Goal: Transaction & Acquisition: Purchase product/service

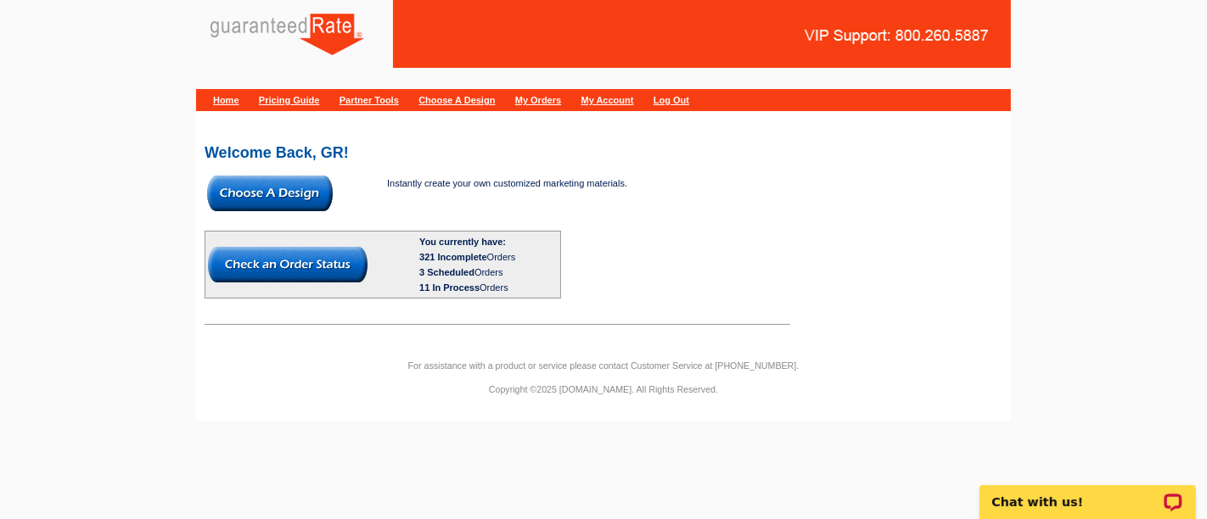
click at [258, 181] on img at bounding box center [270, 194] width 126 height 36
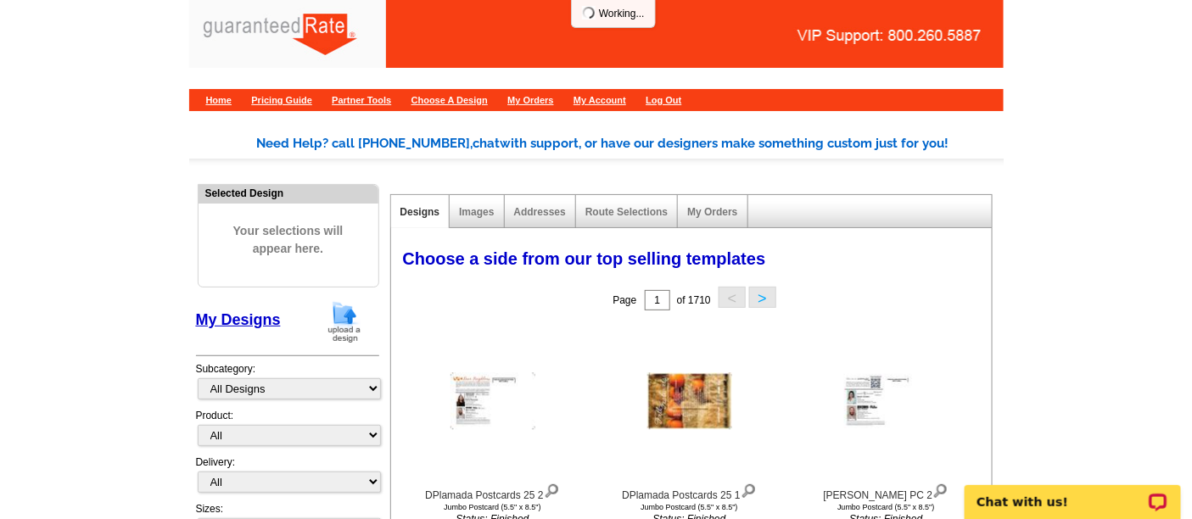
click at [344, 315] on img at bounding box center [344, 321] width 44 height 43
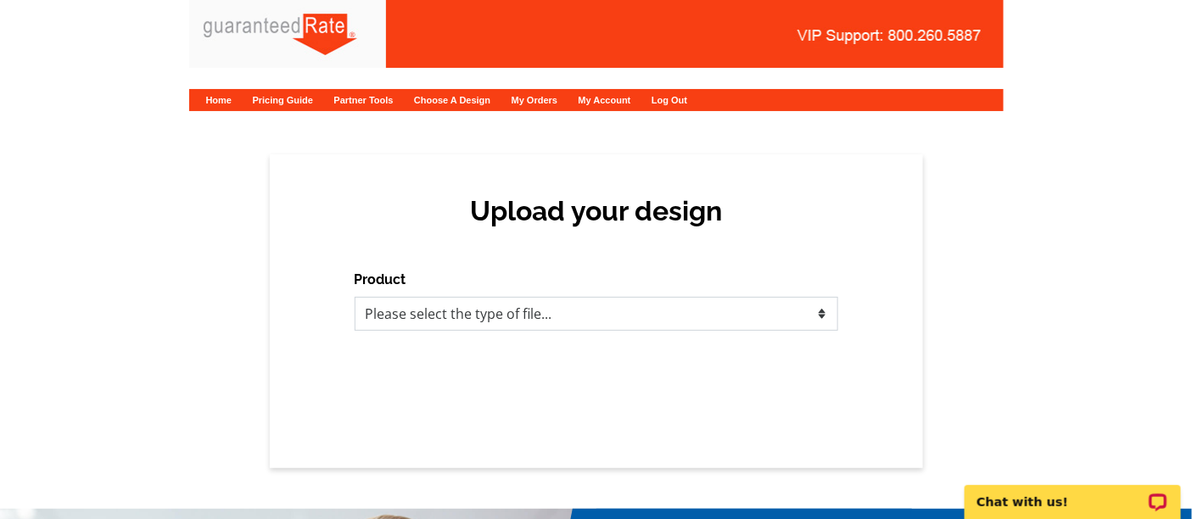
click at [485, 325] on select "Please select the type of file... Postcards Calendars Business Cards Letters an…" at bounding box center [597, 314] width 484 height 34
select select "3"
click at [355, 297] on select "Please select the type of file... Postcards Calendars Business Cards Letters an…" at bounding box center [597, 314] width 484 height 34
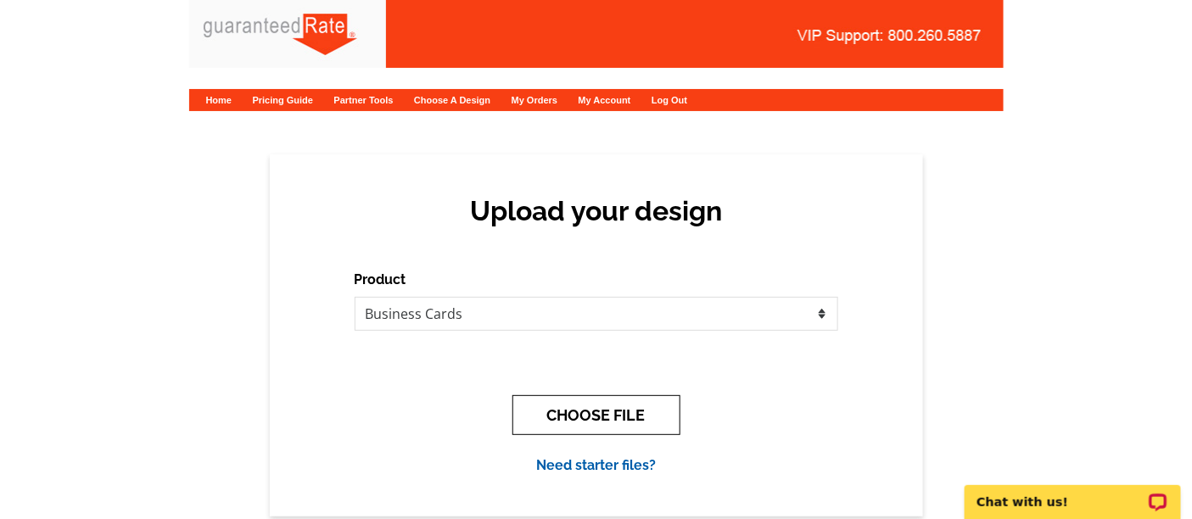
click at [641, 402] on button "CHOOSE FILE" at bounding box center [597, 415] width 168 height 40
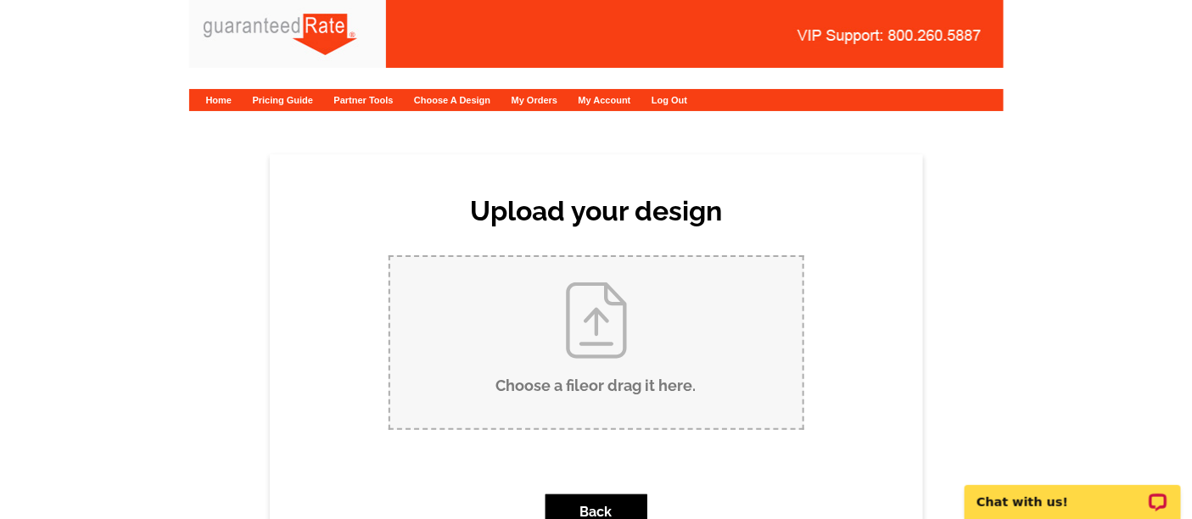
click at [651, 373] on input "Choose a file or drag it here ." at bounding box center [596, 342] width 412 height 171
type input "C:\fakepath\Updated Lynn Nemes Boca business card proof.pdf"
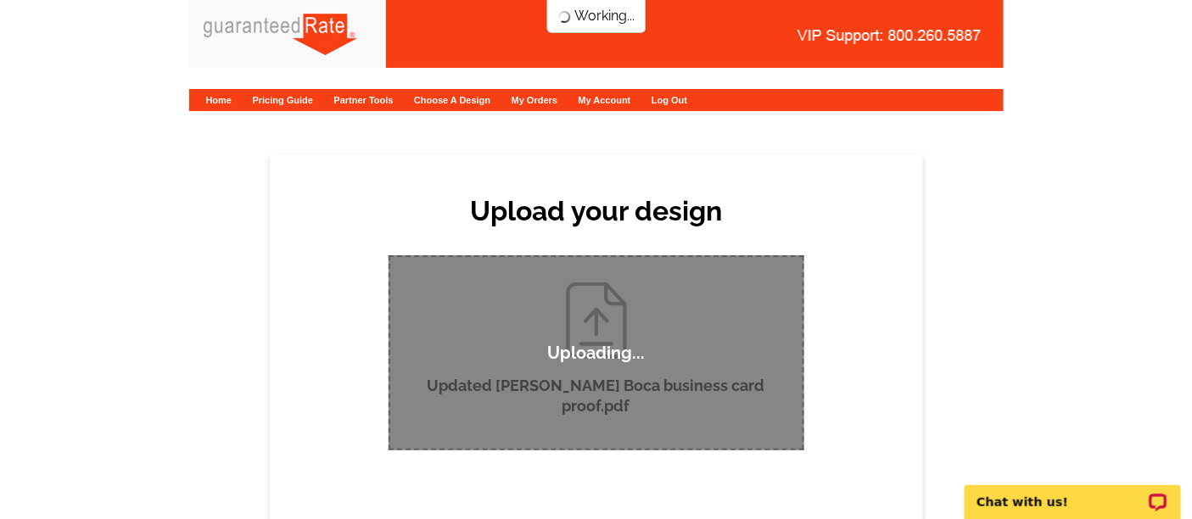
scroll to position [188, 0]
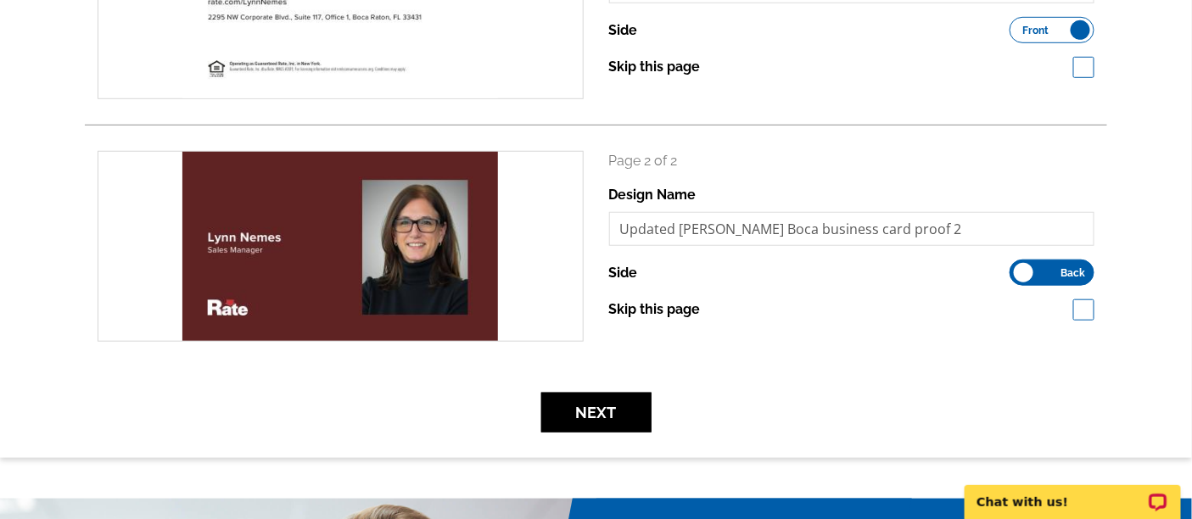
scroll to position [377, 0]
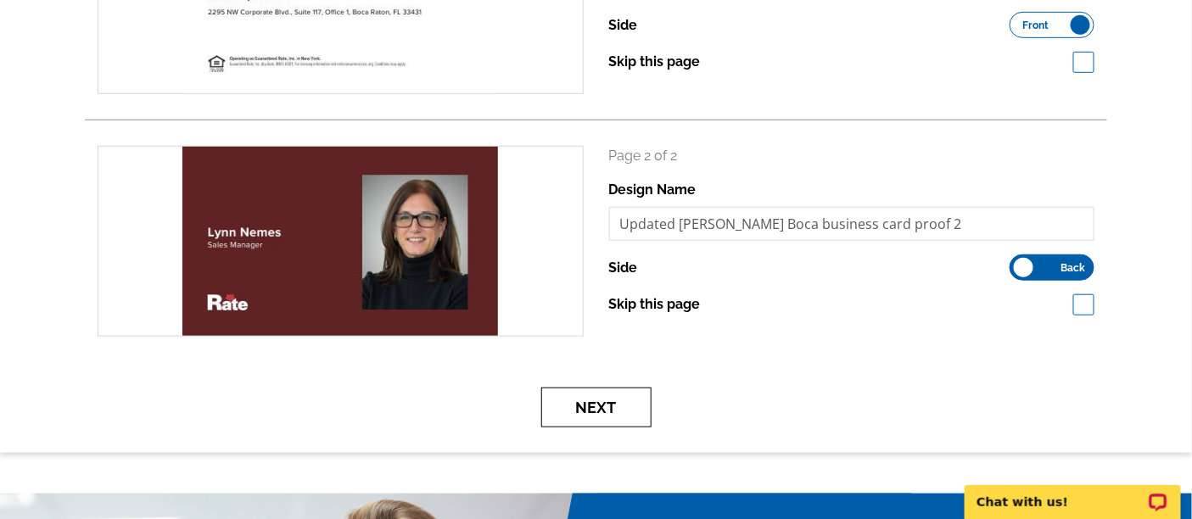
click at [600, 408] on button "Next" at bounding box center [596, 408] width 110 height 40
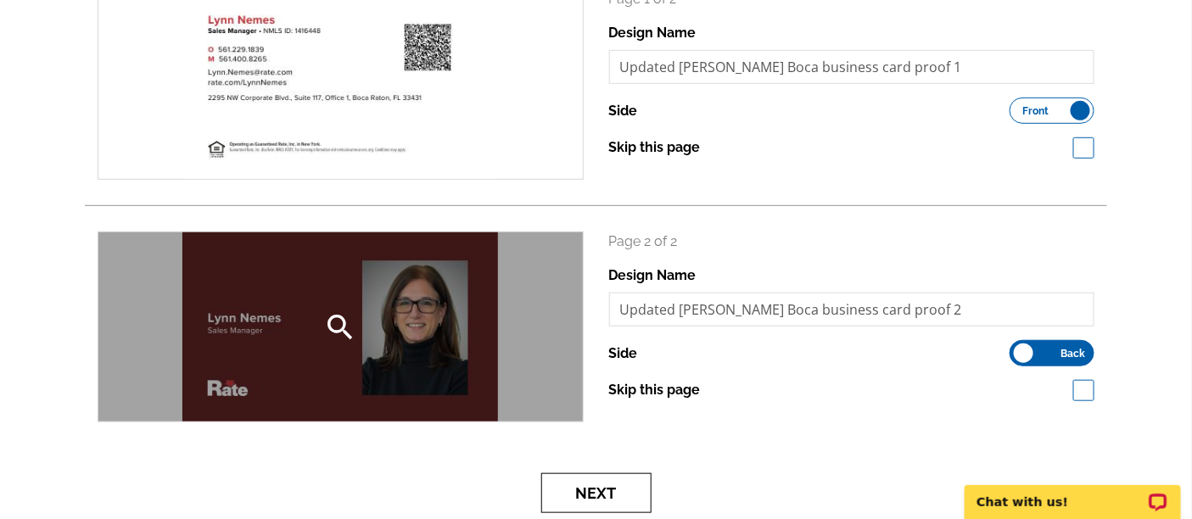
scroll to position [283, 0]
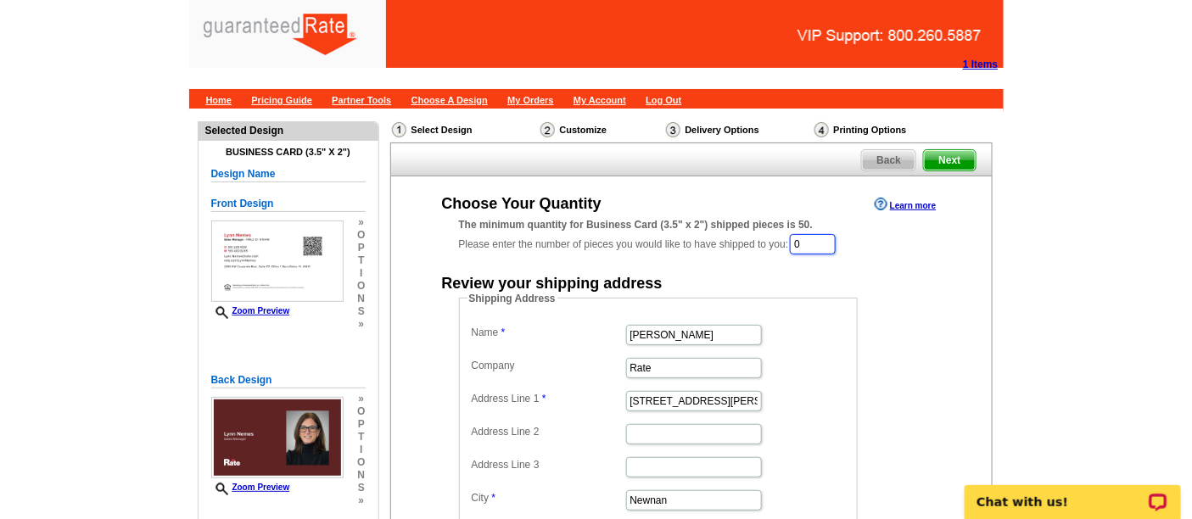
click at [821, 240] on input "0" at bounding box center [813, 244] width 46 height 20
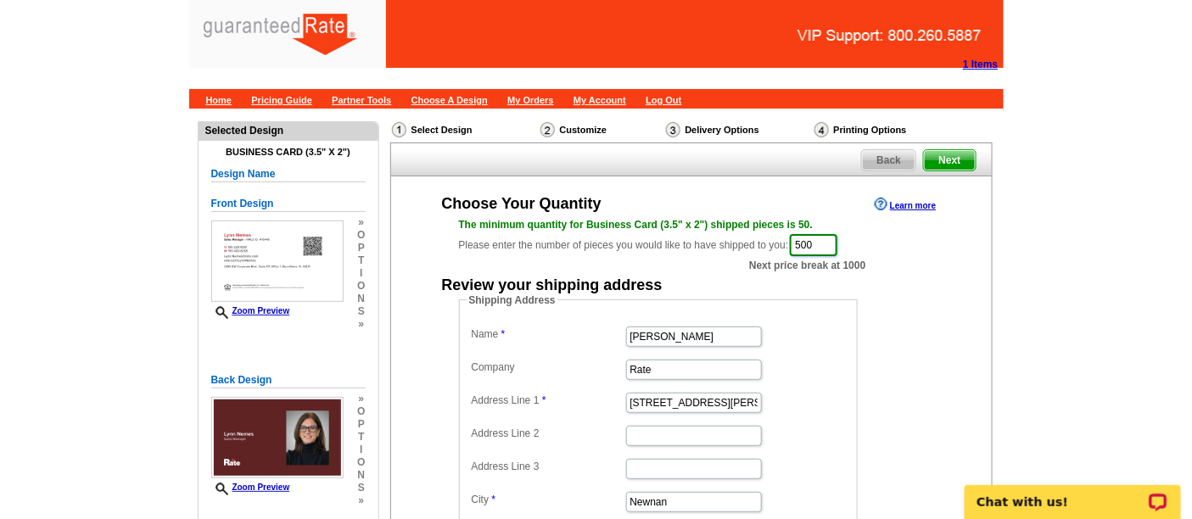
type input "500"
drag, startPoint x: 721, startPoint y: 331, endPoint x: 521, endPoint y: 304, distance: 202.1
click at [523, 305] on fieldset "Shipping Address Name [PERSON_NAME] Company Rate Address Line 1 34 [PERSON_NAME…" at bounding box center [658, 447] width 399 height 309
type input "[PERSON_NAME]"
drag, startPoint x: 726, startPoint y: 403, endPoint x: 562, endPoint y: 390, distance: 164.3
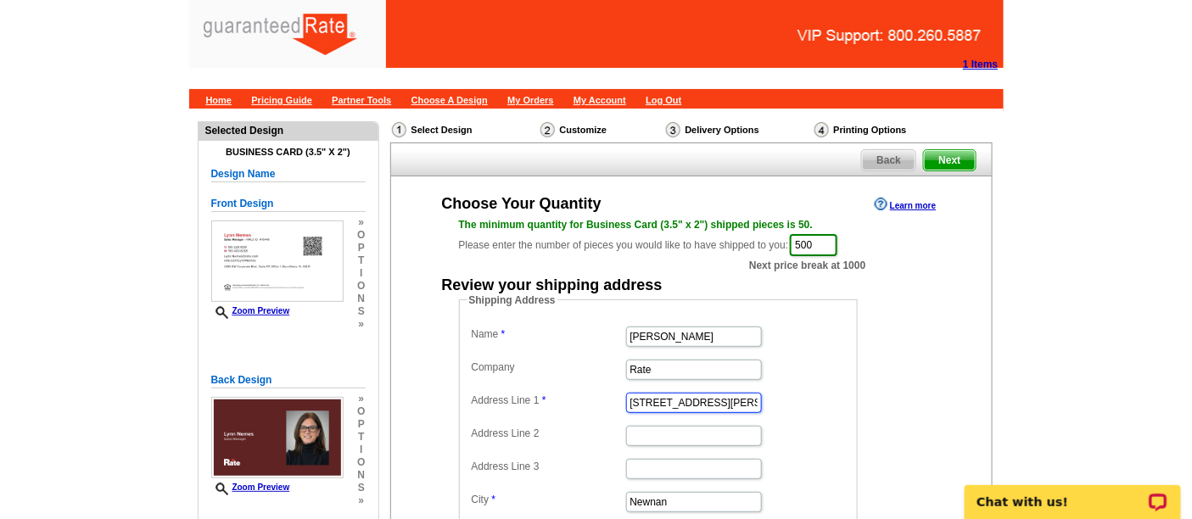
click at [562, 390] on dd "34 Blake Ridge" at bounding box center [659, 402] width 382 height 26
paste input "2367 Vanderbilt Beach Road"
type input "2367 Vanderbilt Beach Road"
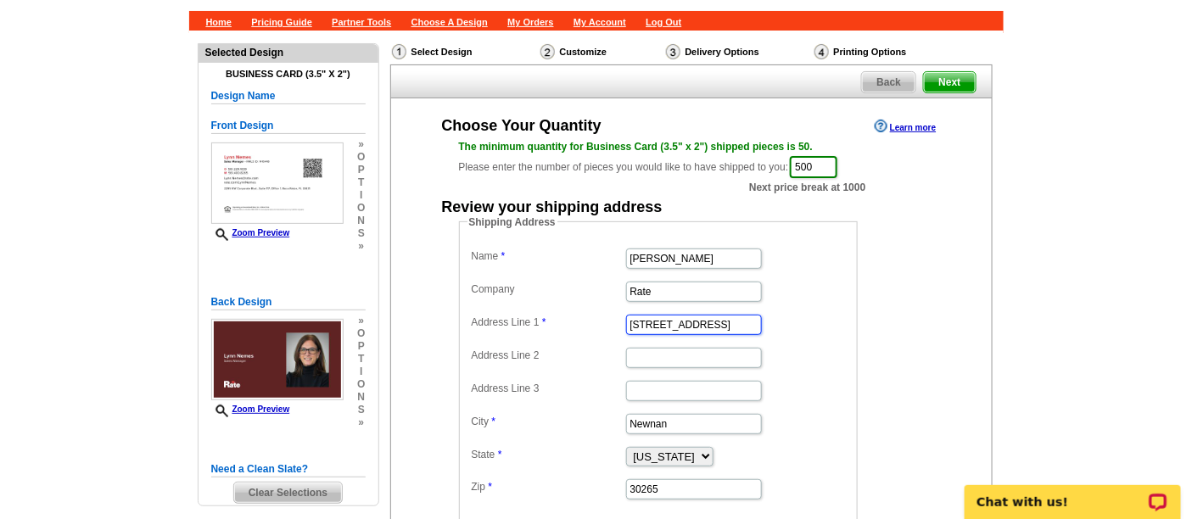
scroll to position [94, 0]
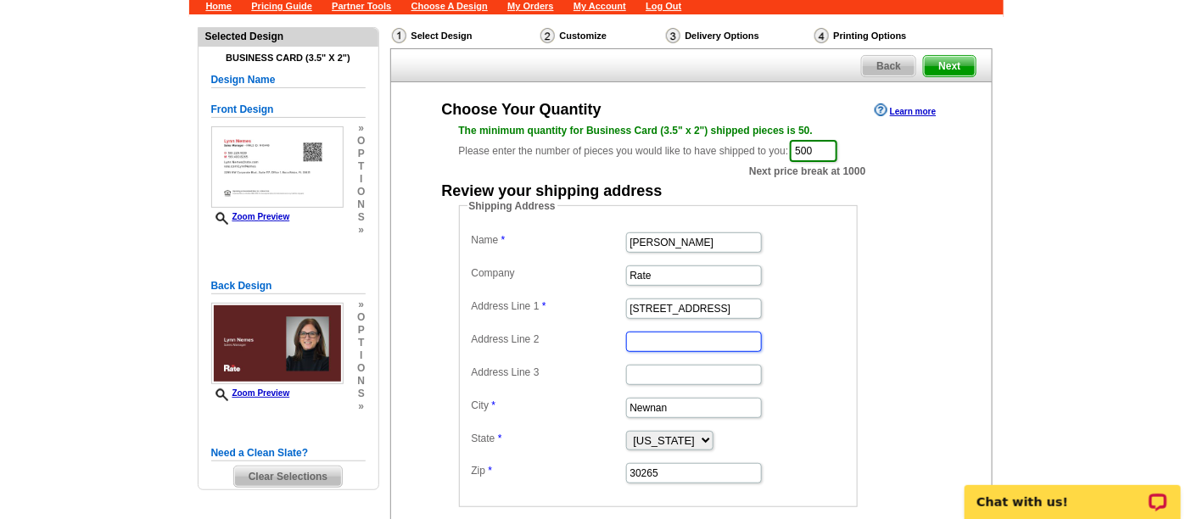
click at [682, 341] on input "Address Line 2" at bounding box center [694, 342] width 136 height 20
paste input "Suite 812, Office #"
type input "Suite 812, Office #1"
click at [728, 311] on input "2367 Vanderbilt Beach Road" at bounding box center [694, 309] width 136 height 20
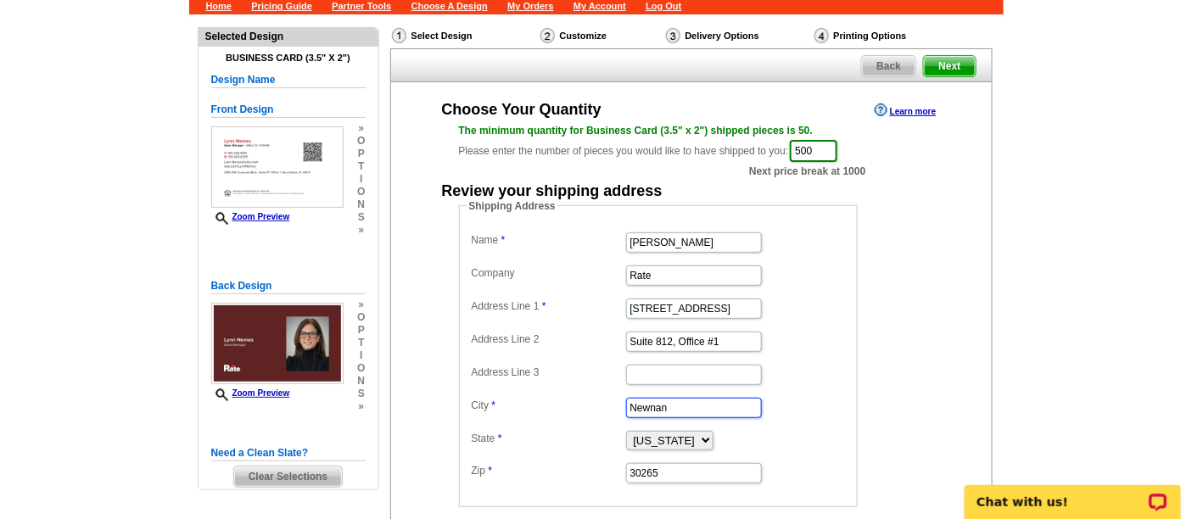
click at [675, 401] on input "Newnan" at bounding box center [694, 408] width 136 height 20
type input "Naples"
click at [670, 440] on select "Alabama Alaska Arizona Arkansas California Colorado Connecticut District of Col…" at bounding box center [669, 441] width 87 height 20
select select "FL"
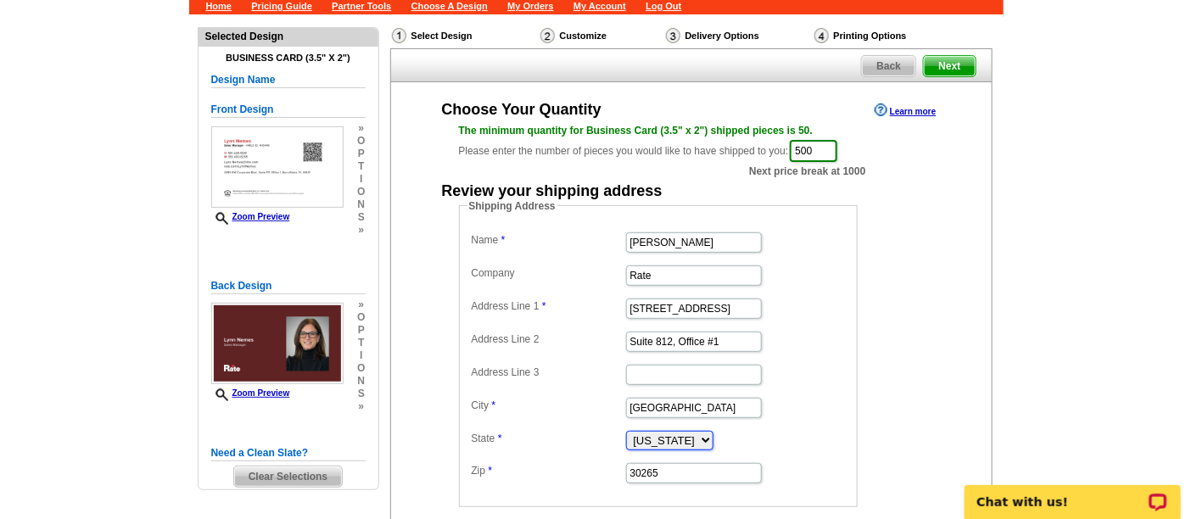
click at [626, 431] on select "Alabama Alaska Arizona Arkansas California Colorado Connecticut District of Col…" at bounding box center [669, 441] width 87 height 20
drag, startPoint x: 668, startPoint y: 462, endPoint x: 520, endPoint y: 442, distance: 148.9
click at [520, 442] on dl "Name Lynn Nemes Company Rate Address Line 1 2367 Vanderbilt Beach Road Address …" at bounding box center [659, 356] width 382 height 257
paste input "4109"
type input "34109"
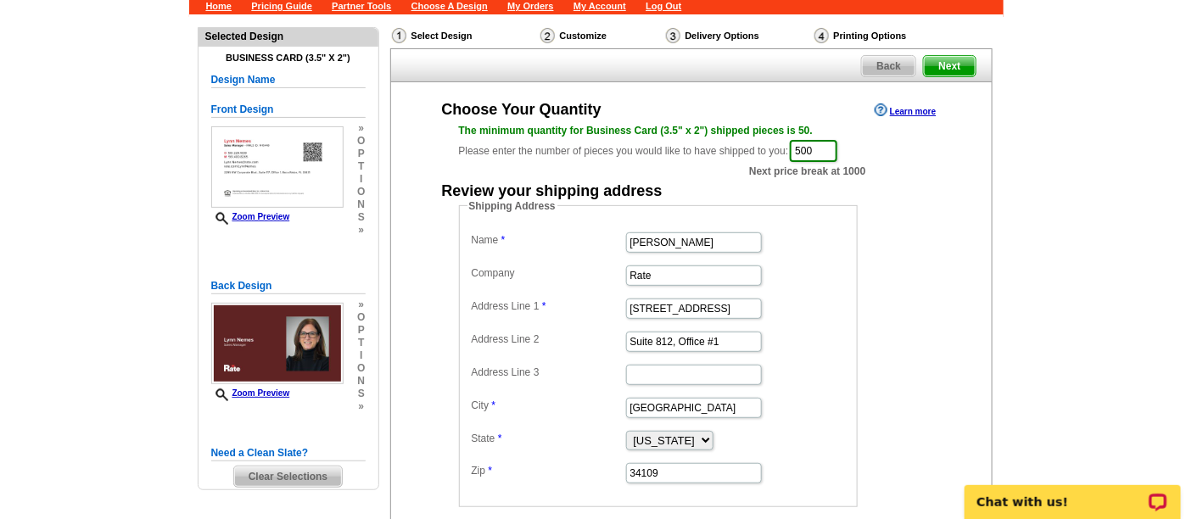
click at [851, 417] on fieldset "Shipping Address Name Lynn Nemes Company Rate Address Line 1 2367 Vanderbilt Be…" at bounding box center [658, 353] width 399 height 309
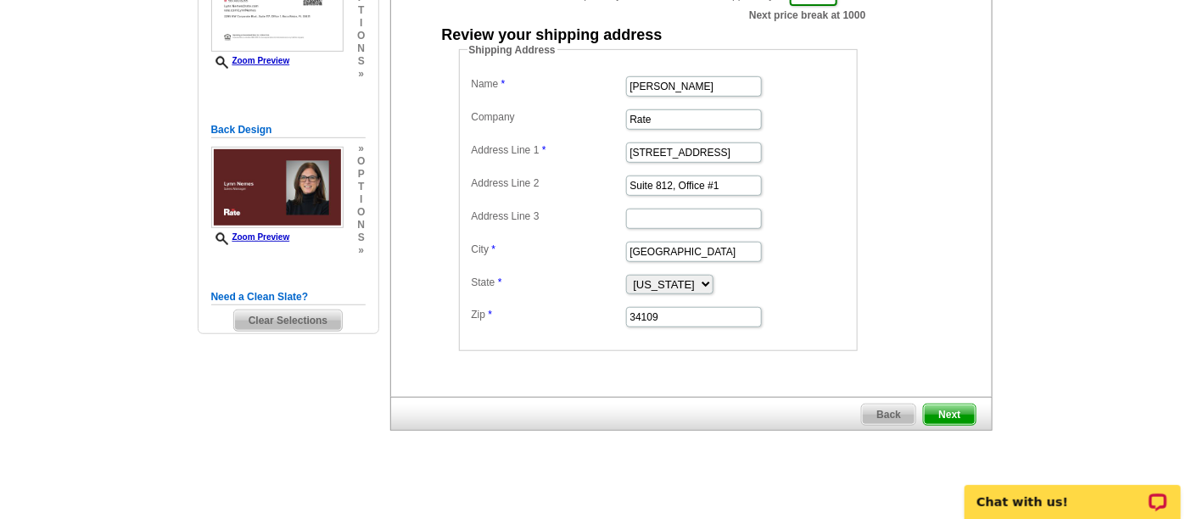
scroll to position [283, 0]
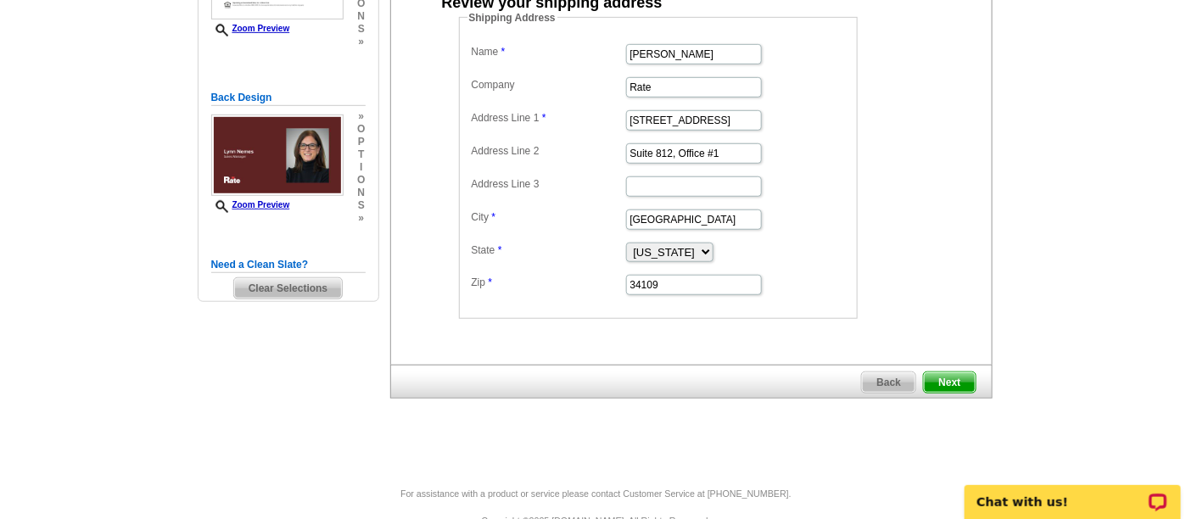
click at [951, 378] on span "Next" at bounding box center [949, 383] width 51 height 20
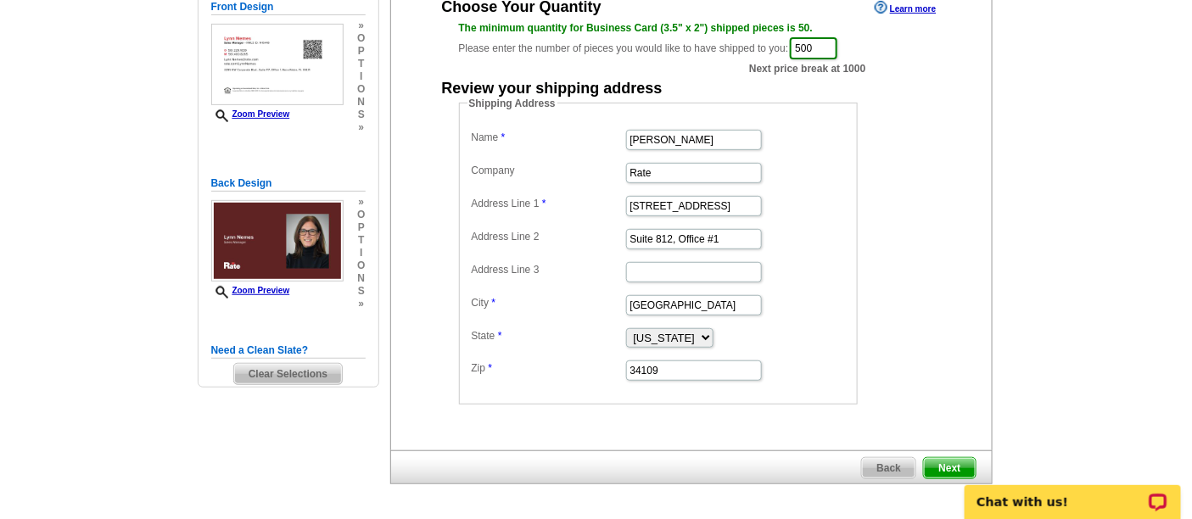
scroll to position [188, 0]
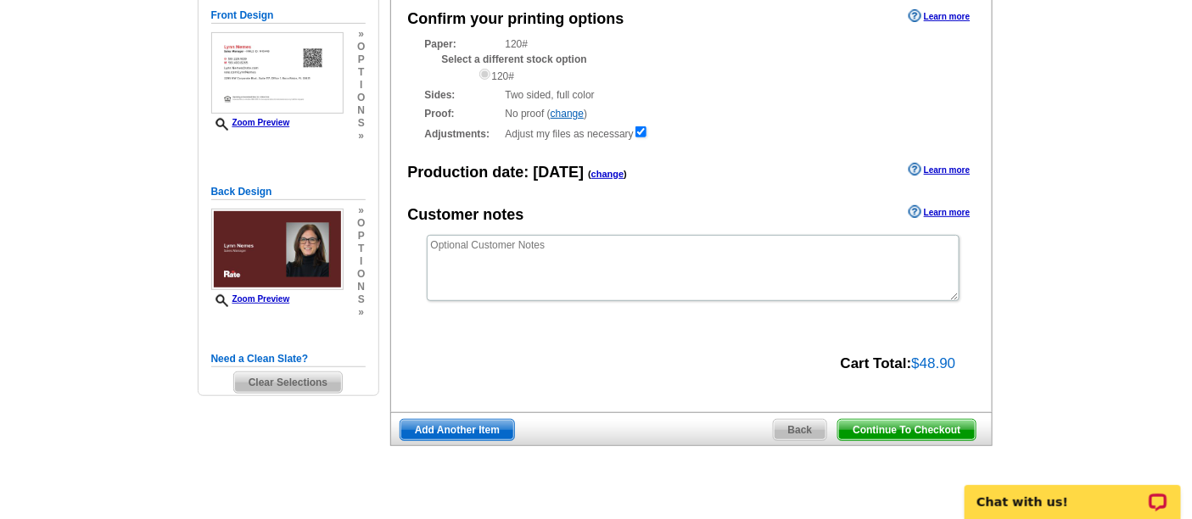
click at [904, 423] on span "Continue To Checkout" at bounding box center [906, 430] width 137 height 20
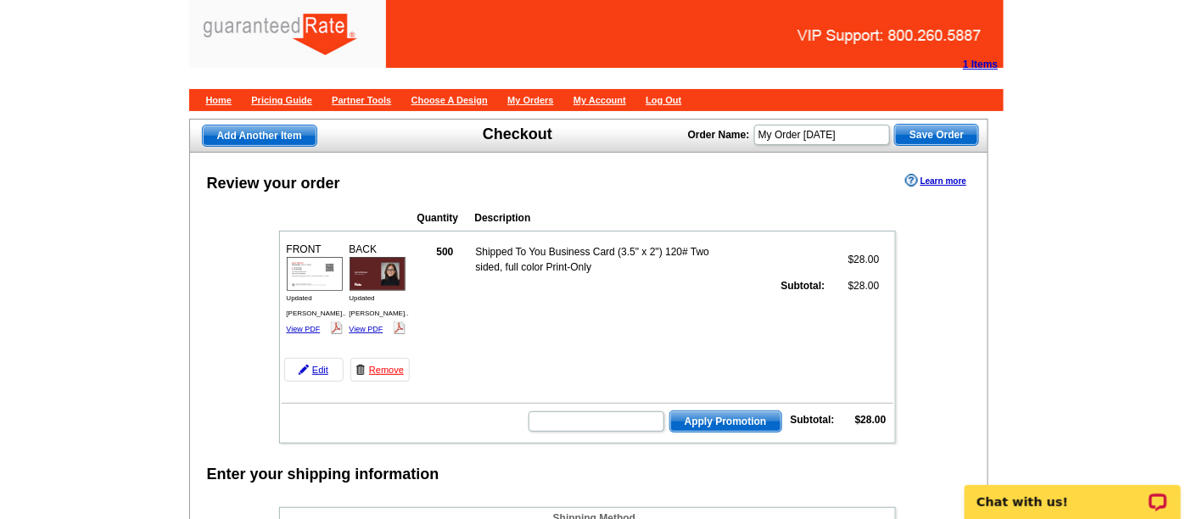
click at [296, 135] on span "Add Another Item" at bounding box center [260, 136] width 114 height 20
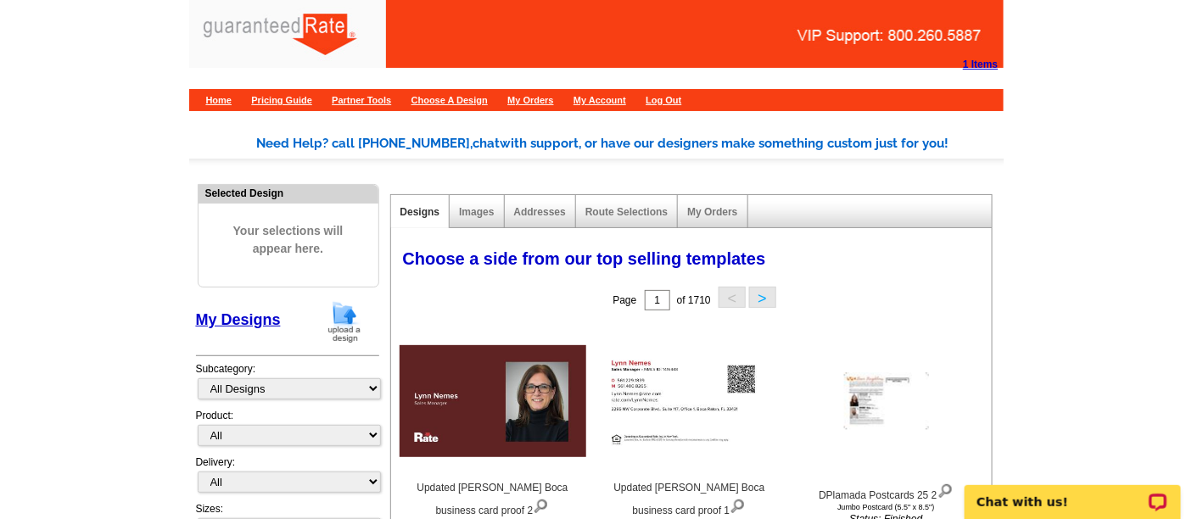
click at [345, 328] on img at bounding box center [344, 321] width 44 height 43
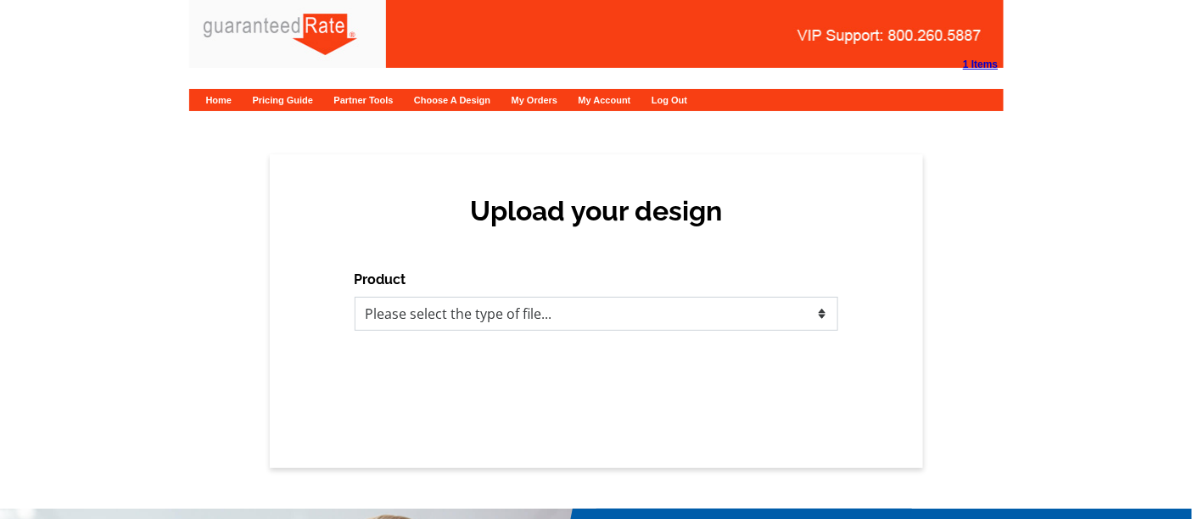
drag, startPoint x: 0, startPoint y: 0, endPoint x: 608, endPoint y: 315, distance: 684.3
click at [608, 315] on select "Please select the type of file... Postcards Calendars Business Cards Letters an…" at bounding box center [597, 314] width 484 height 34
select select "3"
click at [355, 297] on select "Please select the type of file... Postcards Calendars Business Cards Letters an…" at bounding box center [597, 314] width 484 height 34
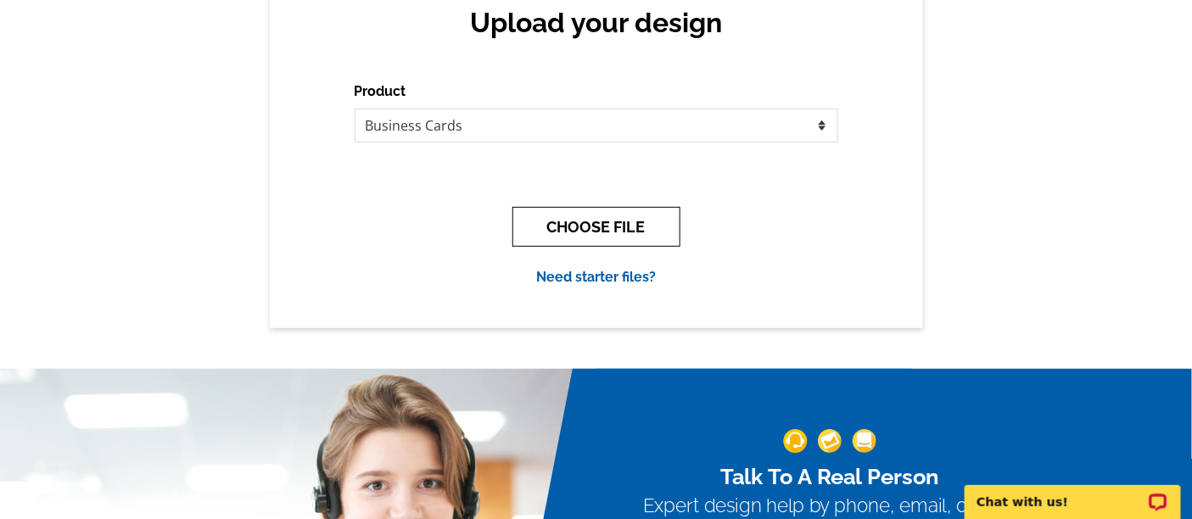
click at [606, 230] on button "CHOOSE FILE" at bounding box center [597, 227] width 168 height 40
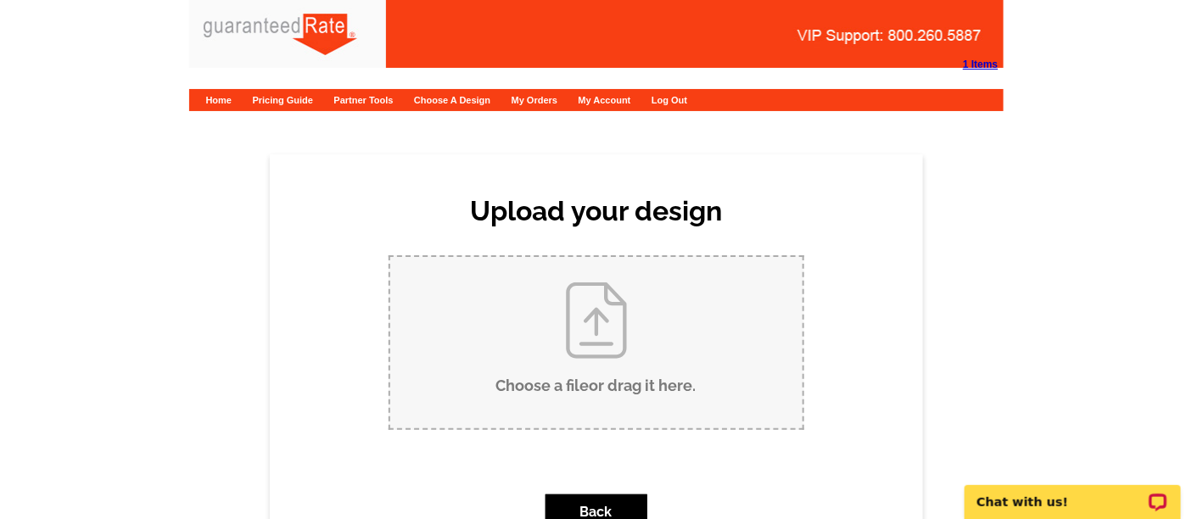
click at [510, 320] on input "Choose a file or drag it here ." at bounding box center [596, 342] width 412 height 171
type input "C:\fakepath\Updated Lynn Nemes Naples business card proof.pdf"
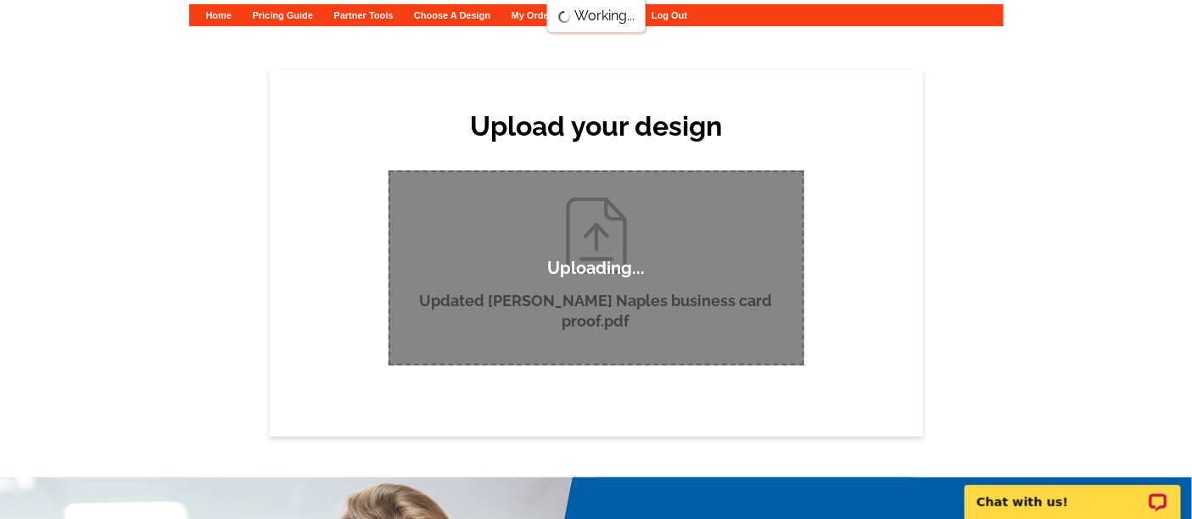
scroll to position [94, 0]
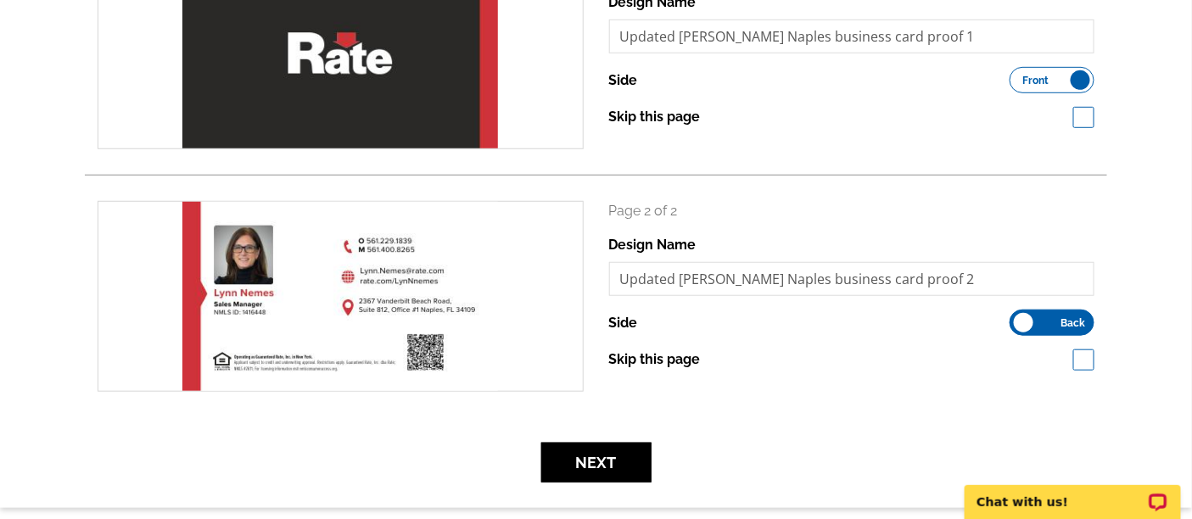
scroll to position [377, 0]
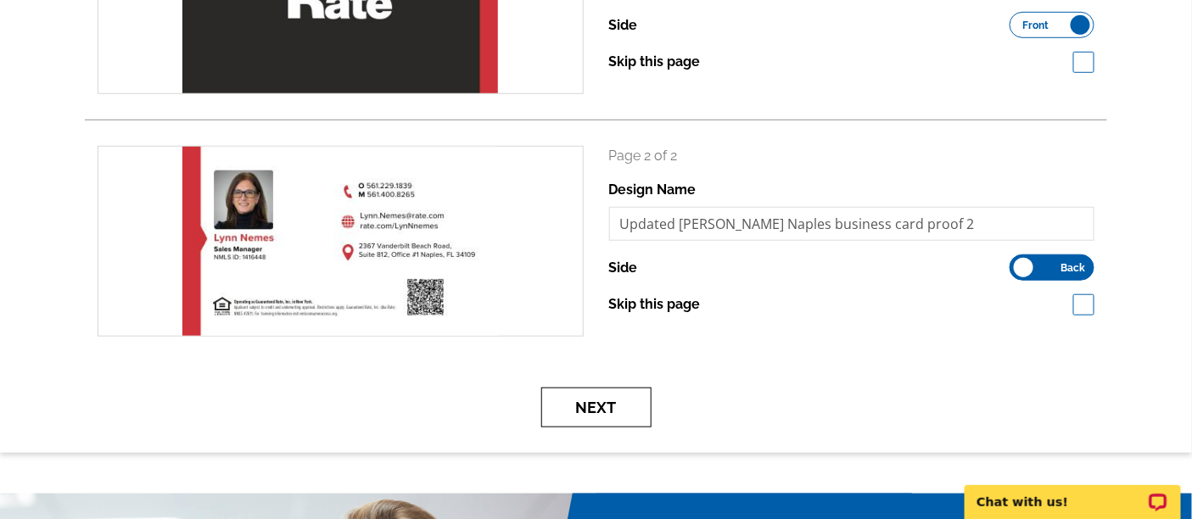
click at [621, 402] on button "Next" at bounding box center [596, 408] width 110 height 40
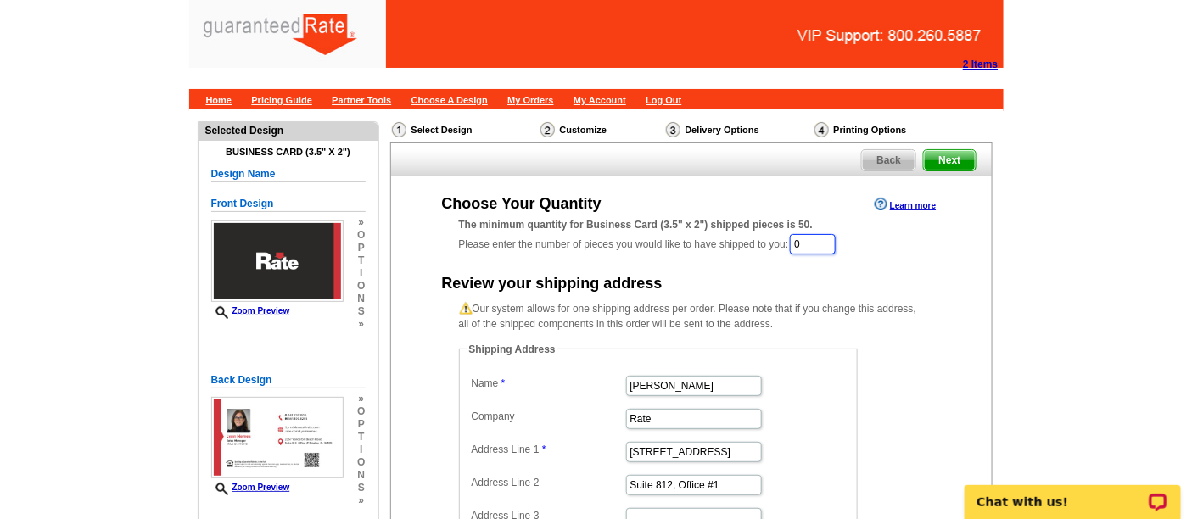
click at [808, 237] on input "0" at bounding box center [813, 244] width 46 height 20
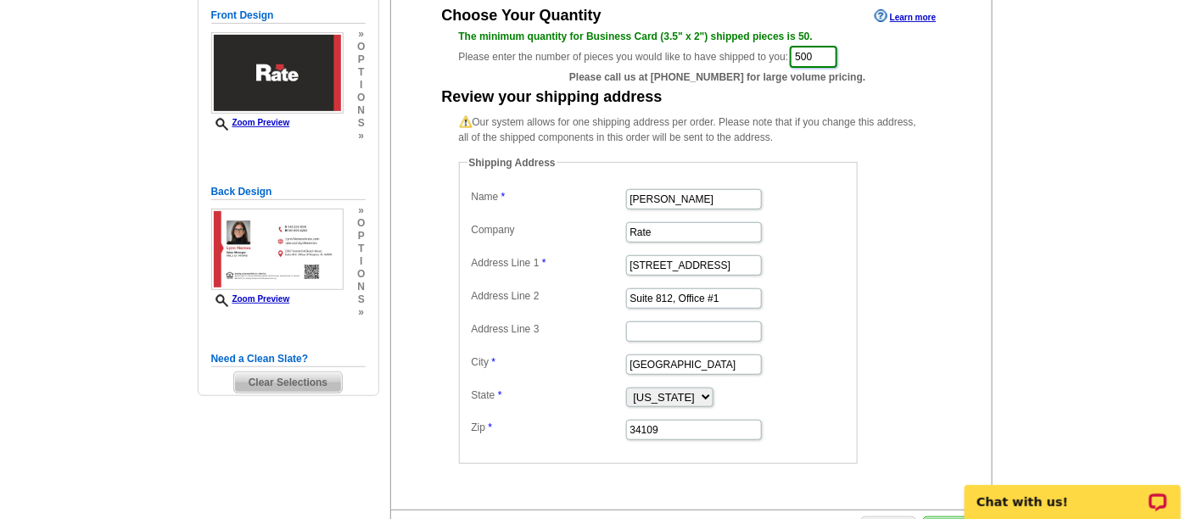
scroll to position [283, 0]
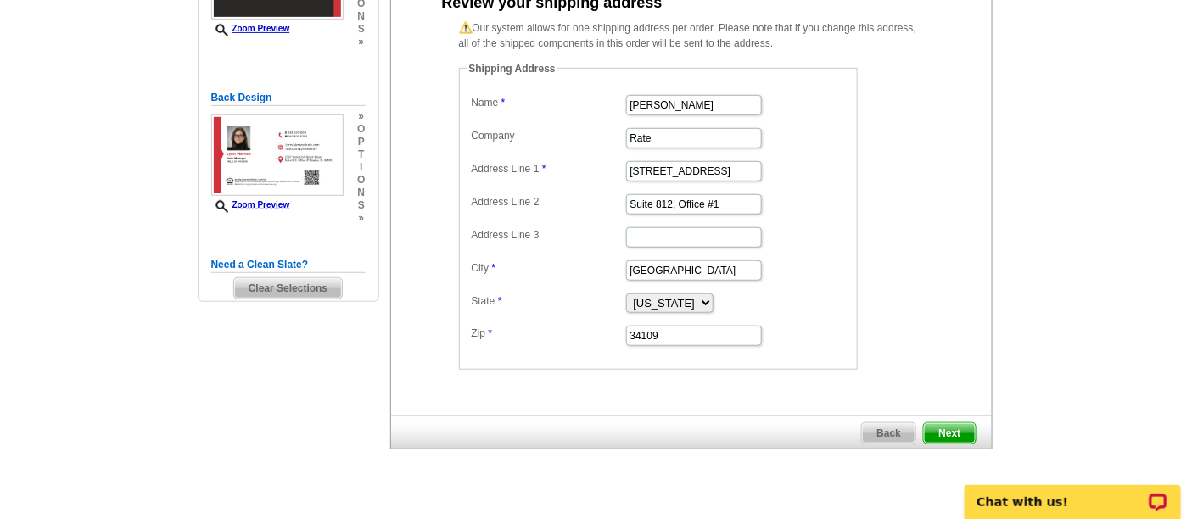
type input "500"
click at [945, 426] on span "Next" at bounding box center [949, 433] width 51 height 20
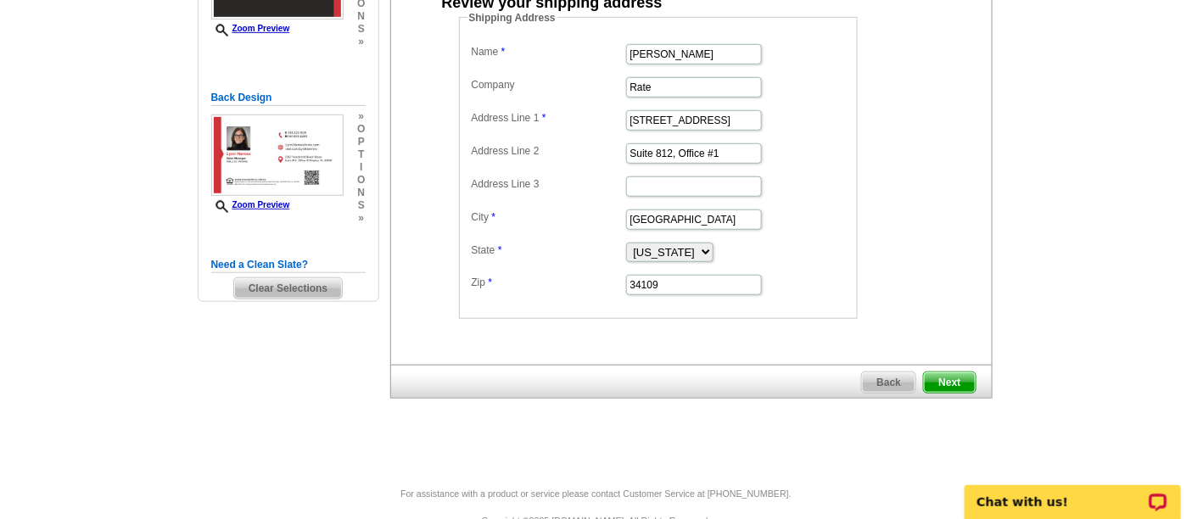
scroll to position [0, 0]
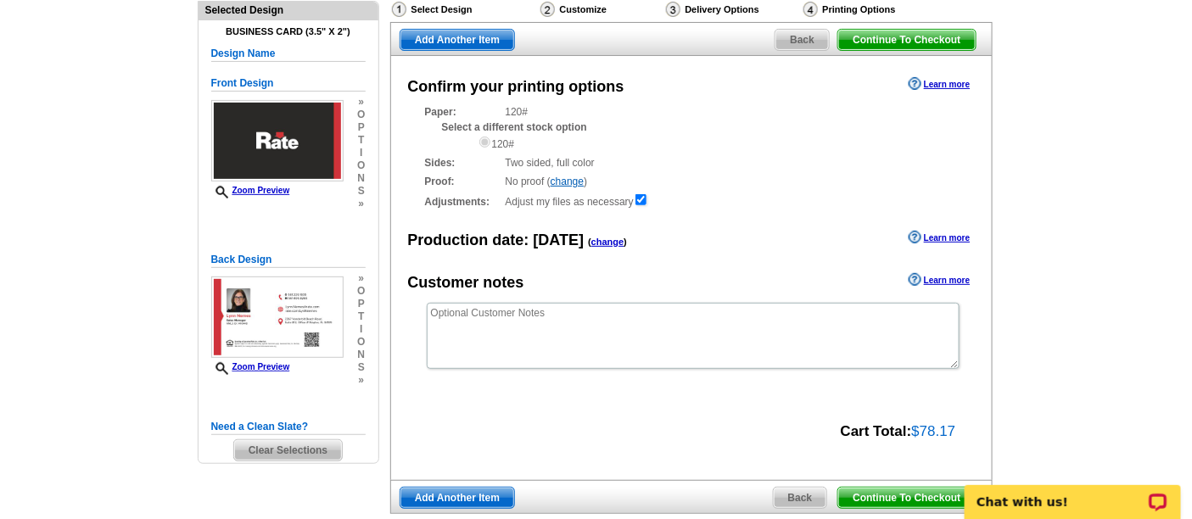
scroll to position [188, 0]
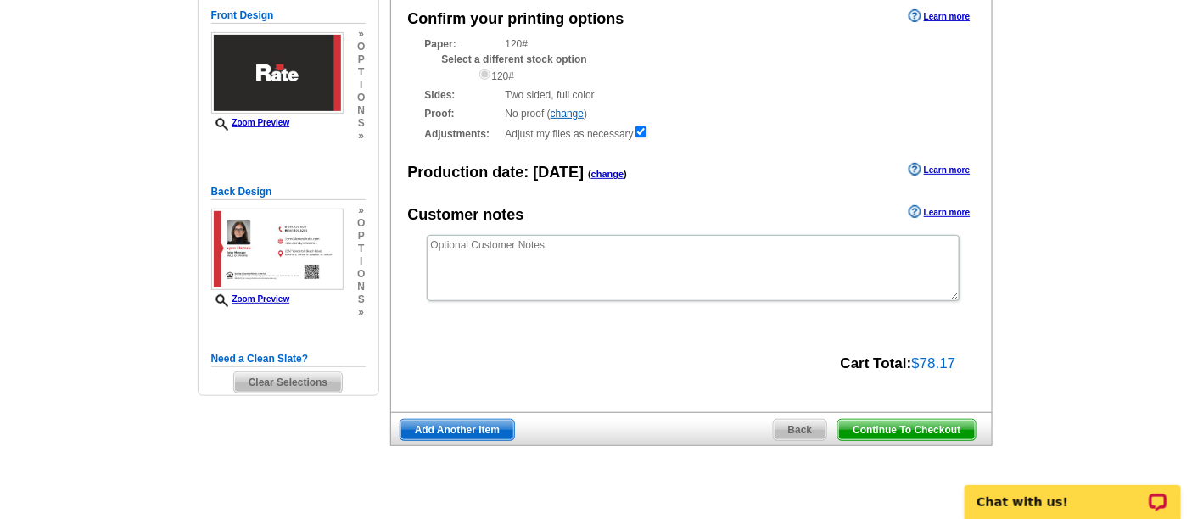
click at [864, 427] on span "Continue To Checkout" at bounding box center [906, 430] width 137 height 20
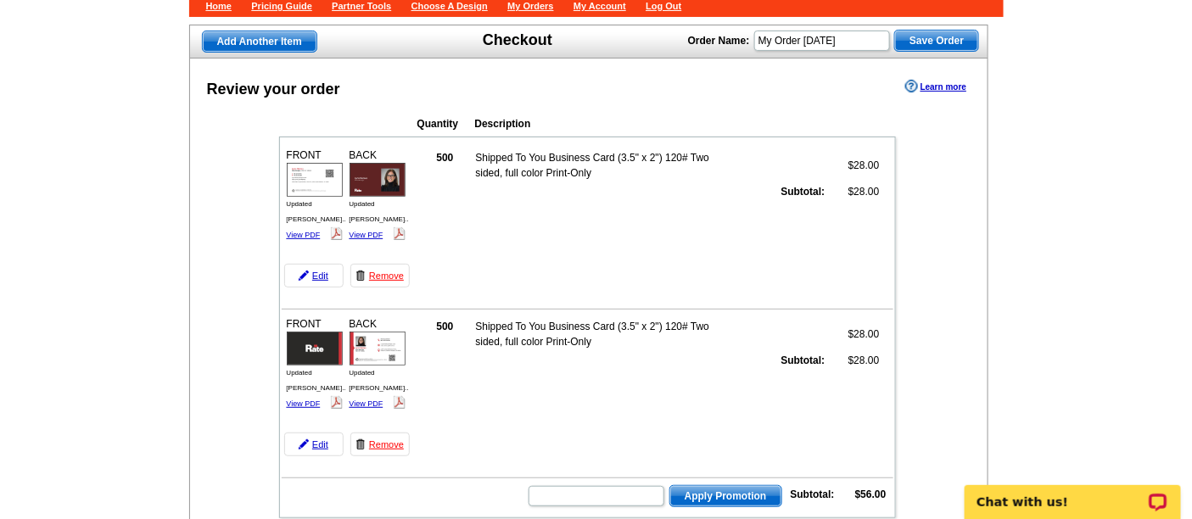
scroll to position [849, 0]
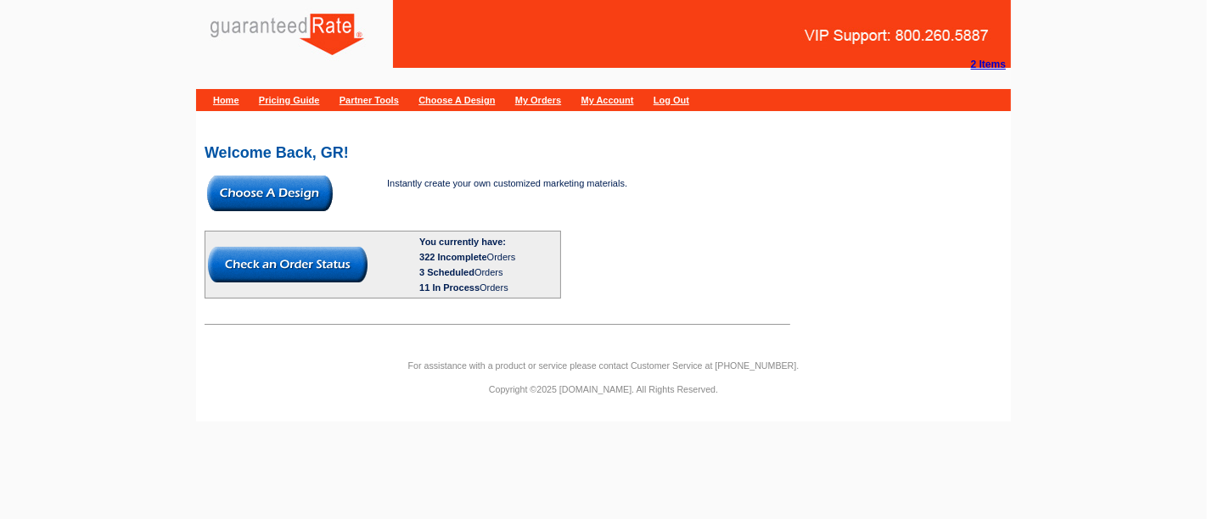
click at [295, 194] on img at bounding box center [270, 194] width 126 height 36
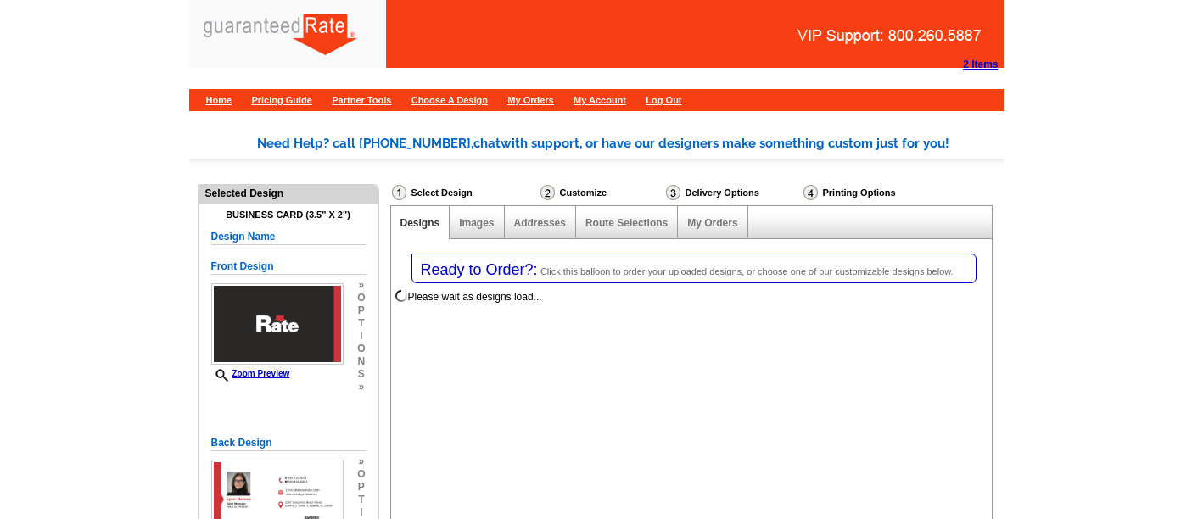
select select "3"
select select "5"
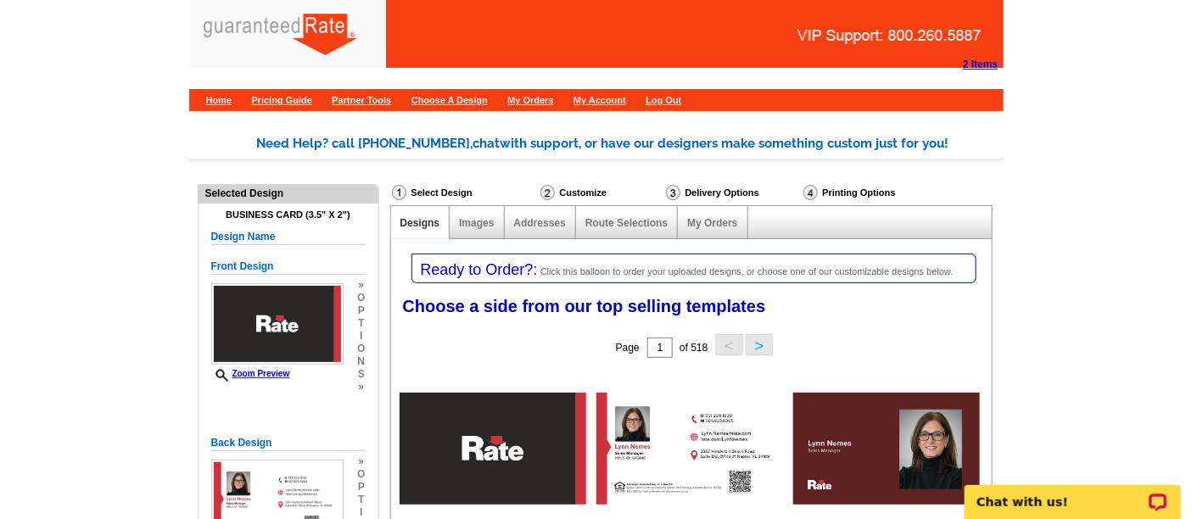
click at [992, 61] on strong "2 Items" at bounding box center [980, 65] width 35 height 12
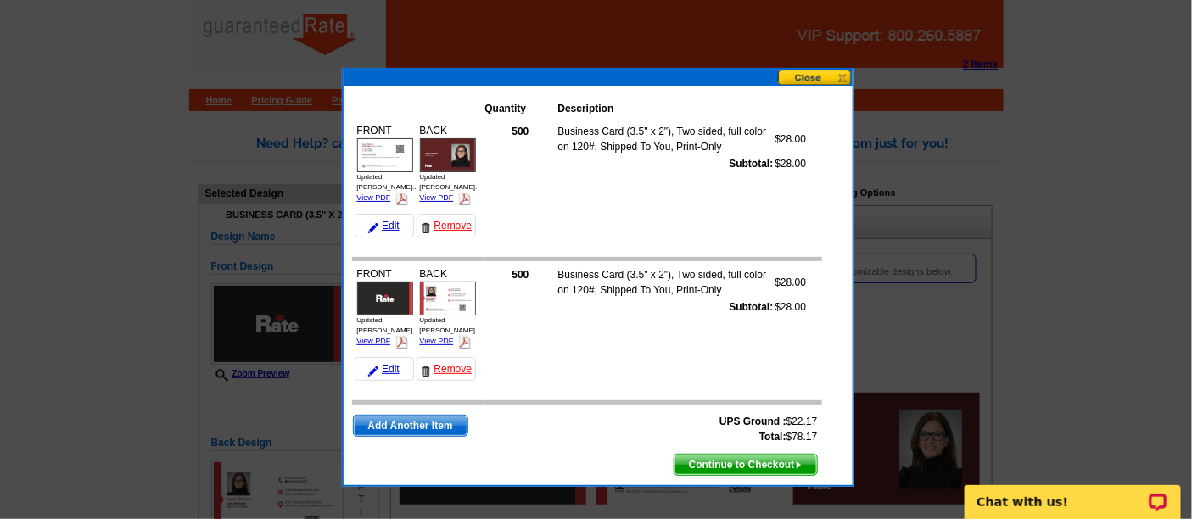
click at [740, 455] on span "Continue to Checkout" at bounding box center [746, 465] width 143 height 20
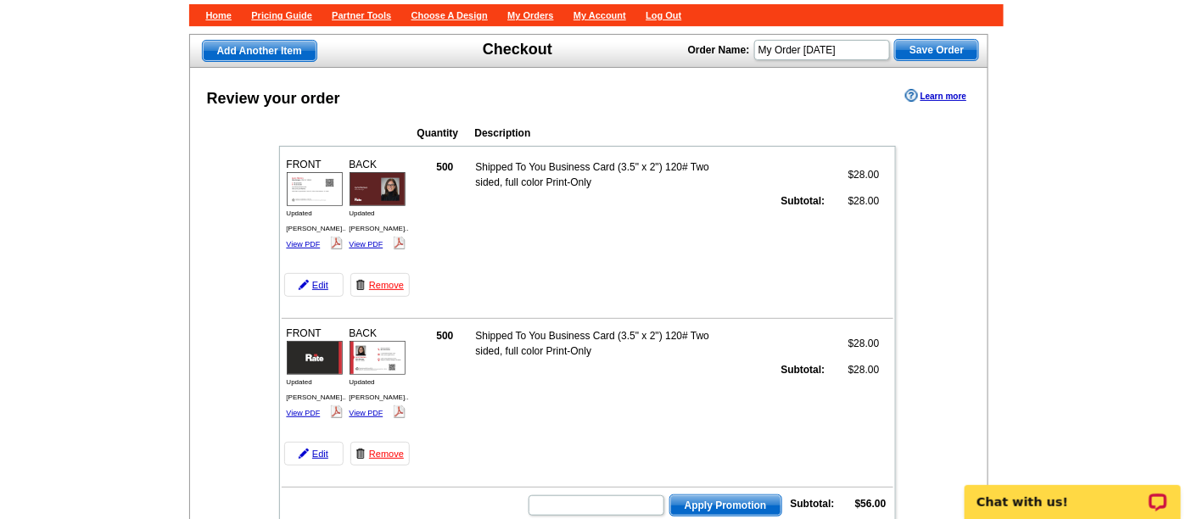
scroll to position [94, 0]
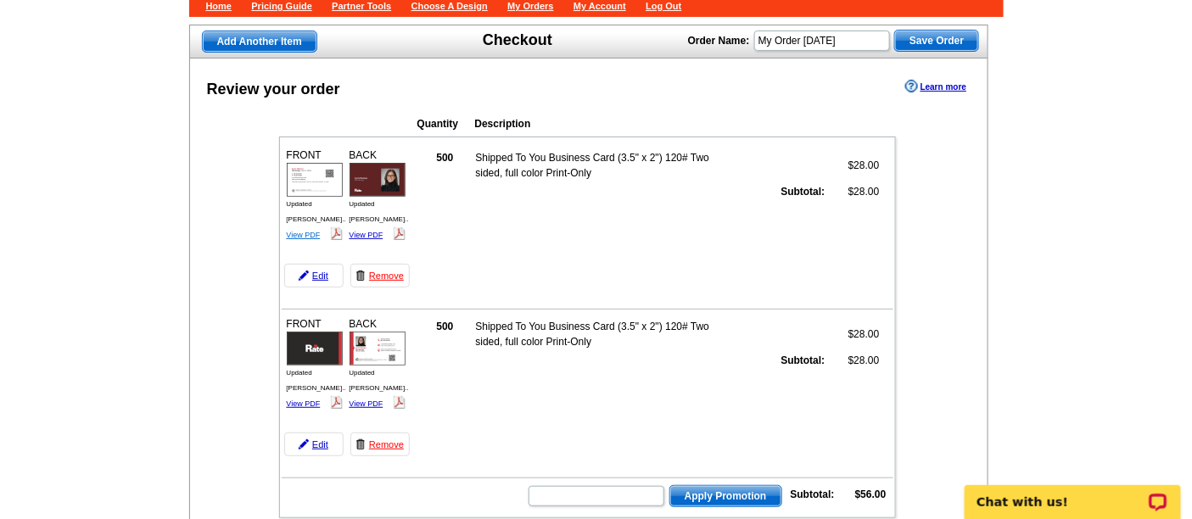
click at [294, 231] on link "View PDF" at bounding box center [304, 235] width 34 height 8
click at [324, 171] on img at bounding box center [315, 180] width 56 height 34
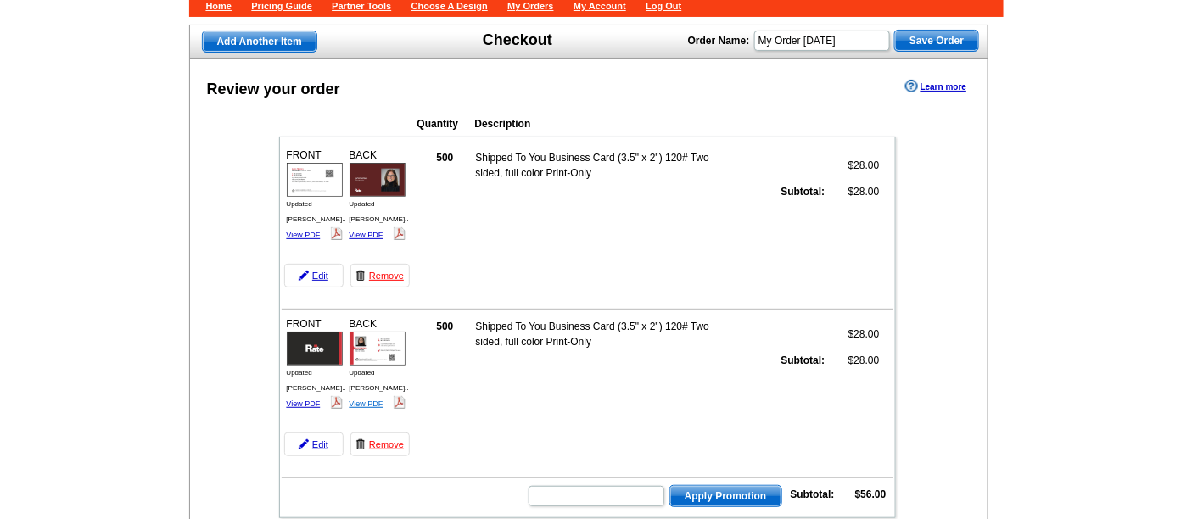
click at [367, 400] on link "View PDF" at bounding box center [367, 404] width 34 height 8
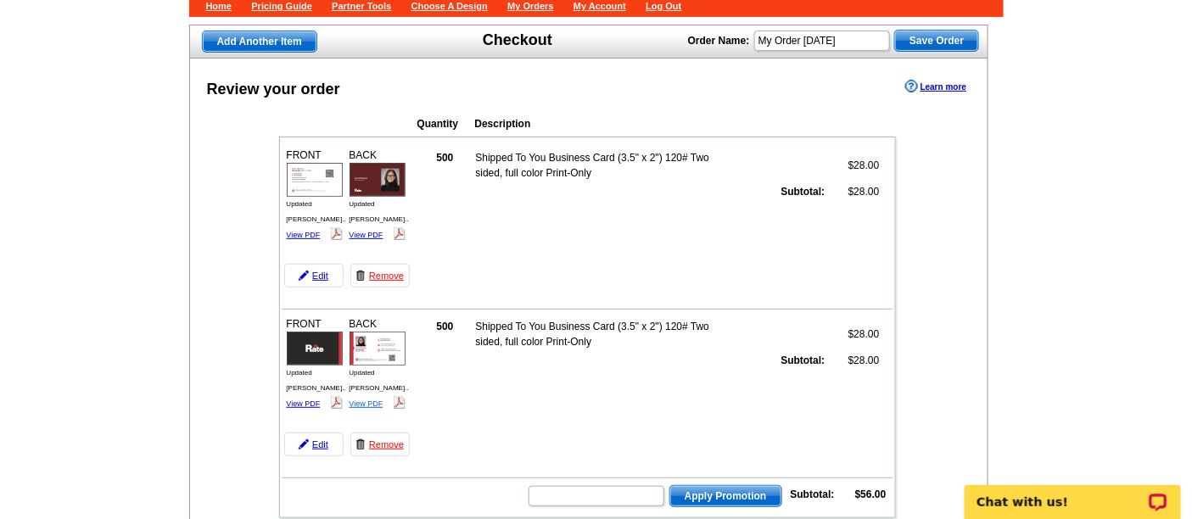
click at [371, 400] on link "View PDF" at bounding box center [367, 404] width 34 height 8
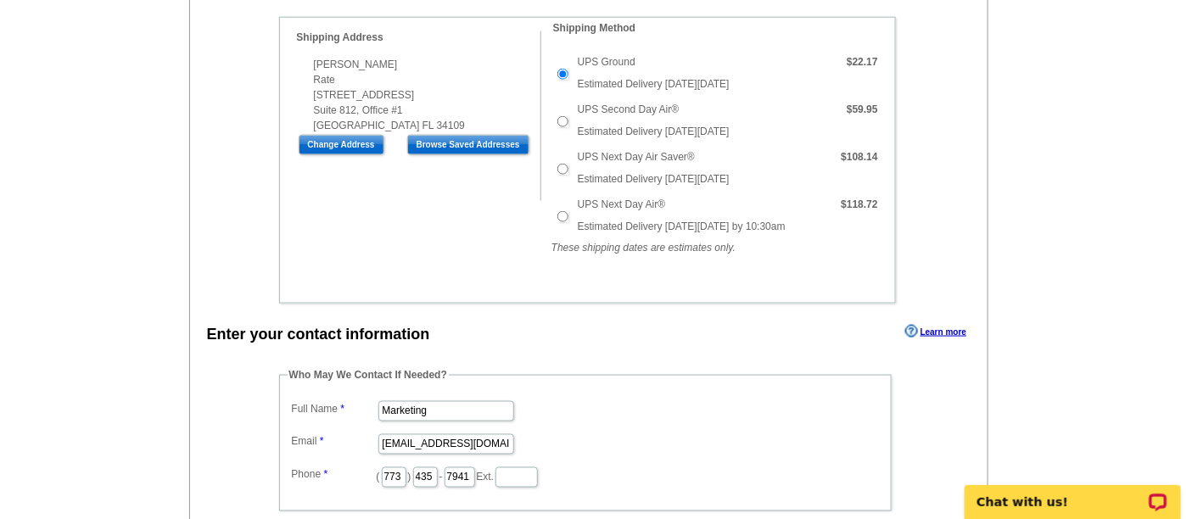
scroll to position [754, 0]
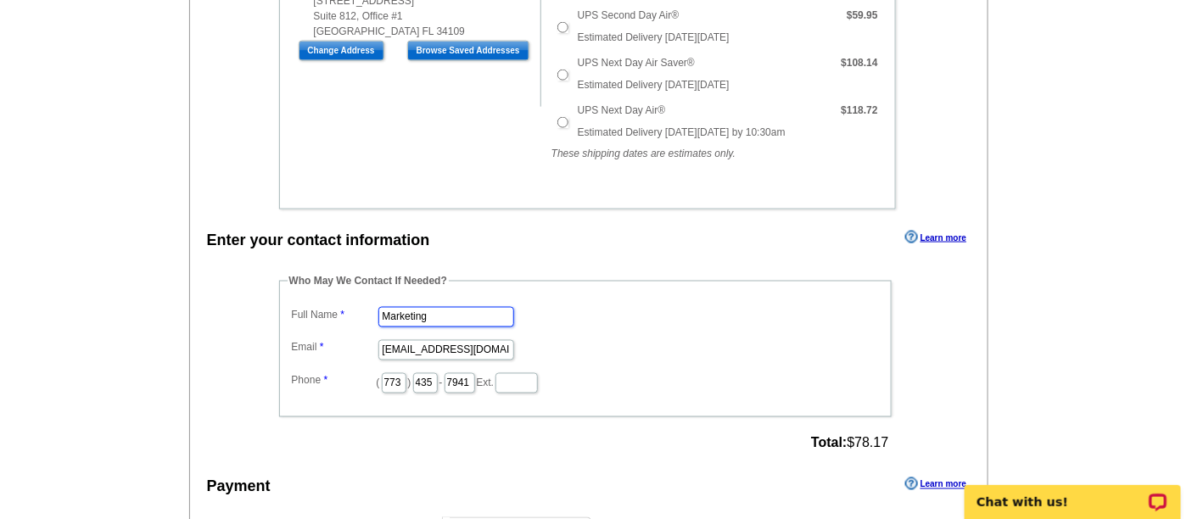
click at [396, 311] on input "Marketing" at bounding box center [446, 317] width 136 height 20
type input "[PERSON_NAME]"
click at [434, 342] on input "marketing@guaranteedrate.com" at bounding box center [446, 350] width 136 height 20
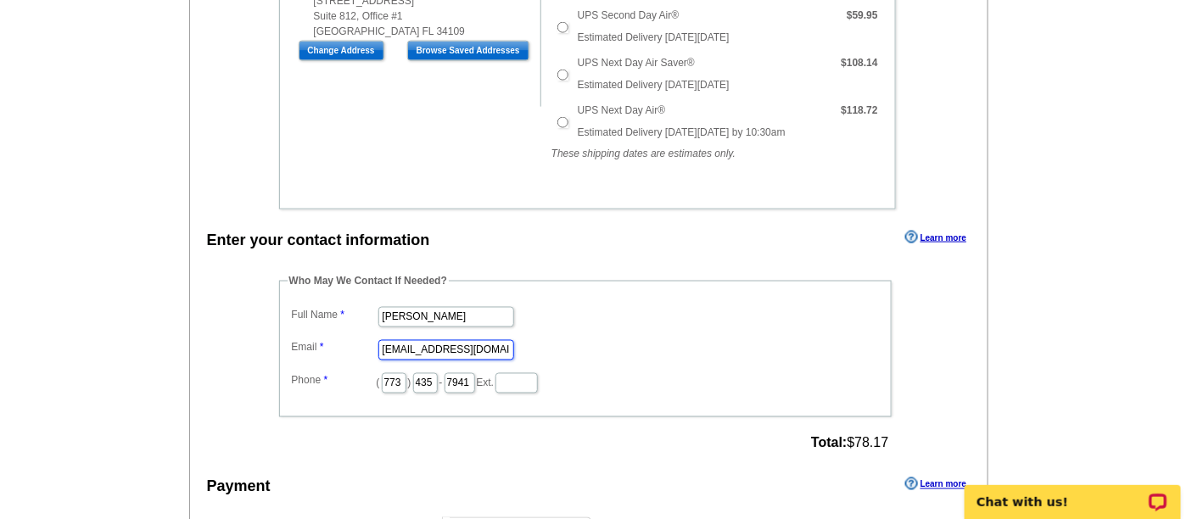
click at [434, 342] on input "marketing@guaranteedrate.com" at bounding box center [446, 350] width 136 height 20
type input "[EMAIL_ADDRESS][PERSON_NAME][DOMAIN_NAME]"
click at [400, 376] on input "773" at bounding box center [394, 383] width 25 height 20
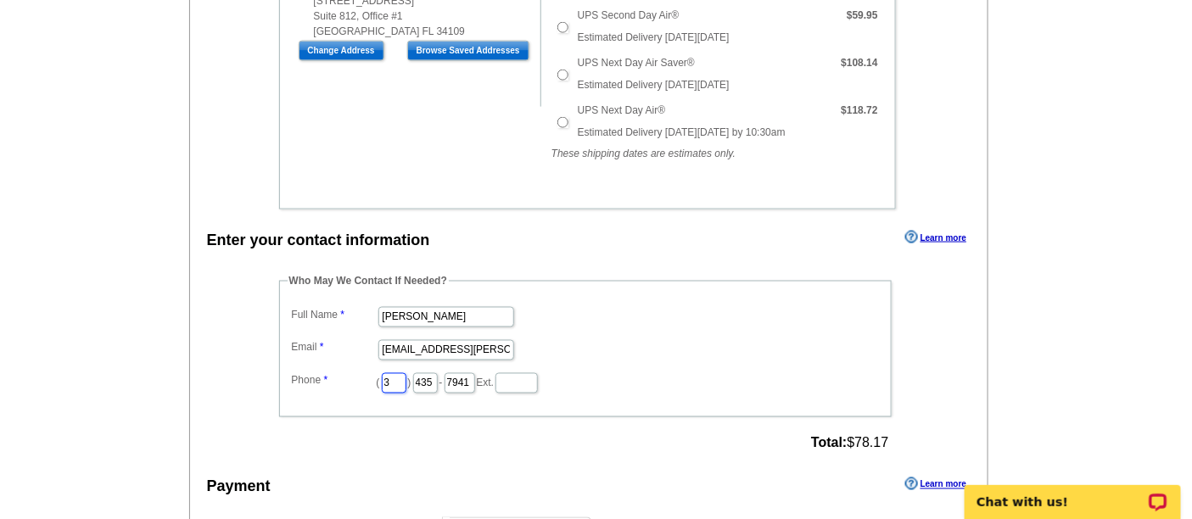
type input "312"
click at [438, 375] on input "435" at bounding box center [425, 383] width 25 height 20
type input "252"
click at [475, 373] on input "7941" at bounding box center [460, 383] width 31 height 20
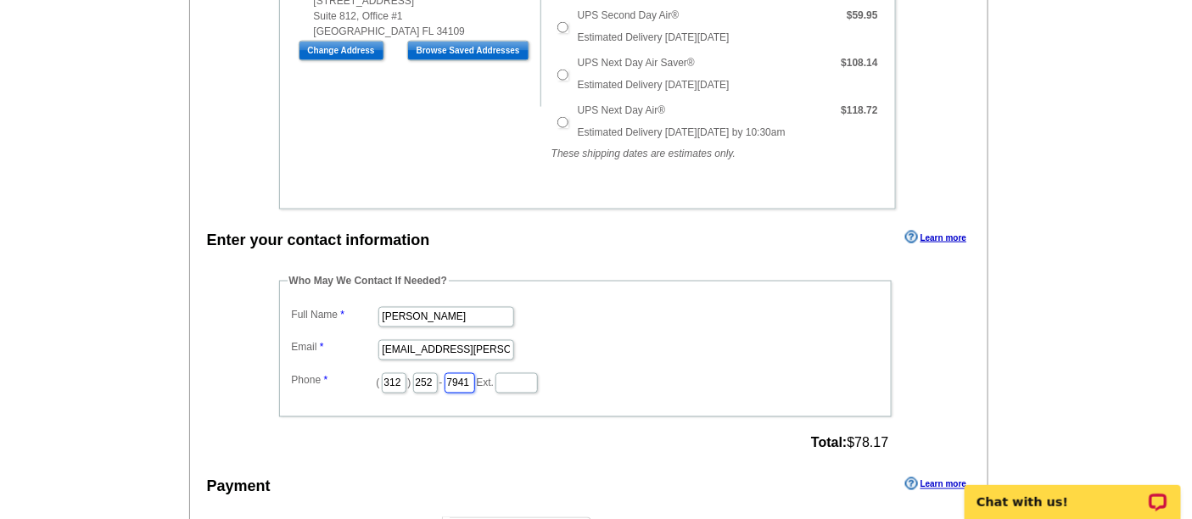
click at [475, 373] on input "7941" at bounding box center [460, 383] width 31 height 20
type input "2423"
click at [607, 319] on dd "[PERSON_NAME]" at bounding box center [586, 316] width 596 height 26
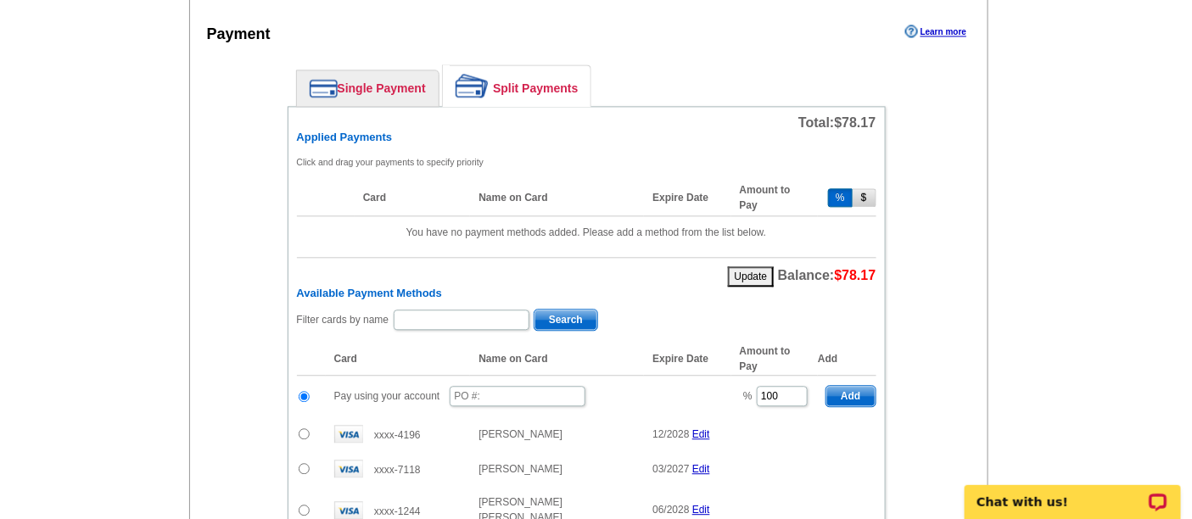
scroll to position [1225, 0]
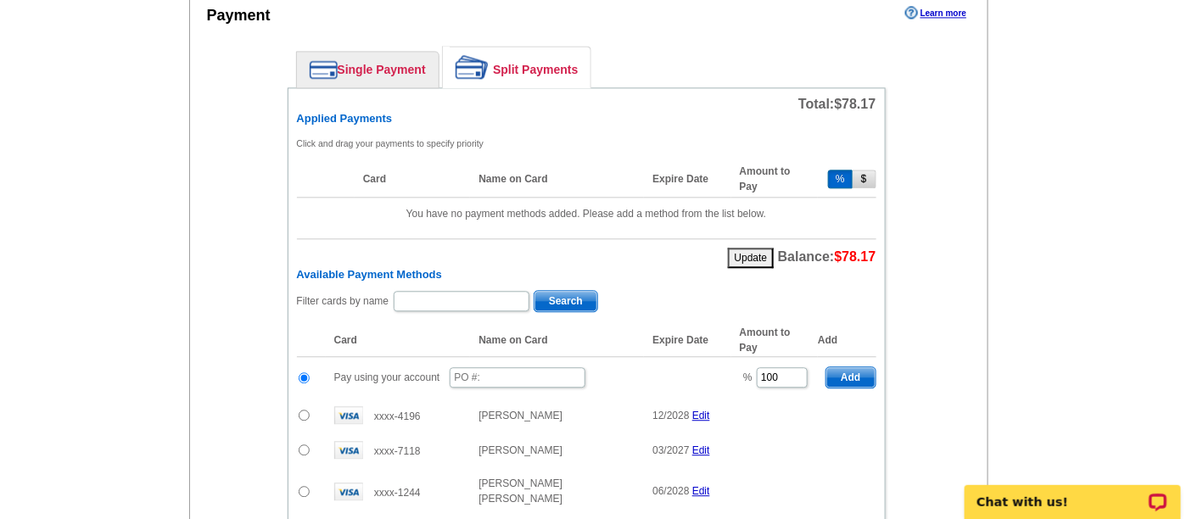
click at [392, 64] on link "Single Payment" at bounding box center [368, 70] width 142 height 36
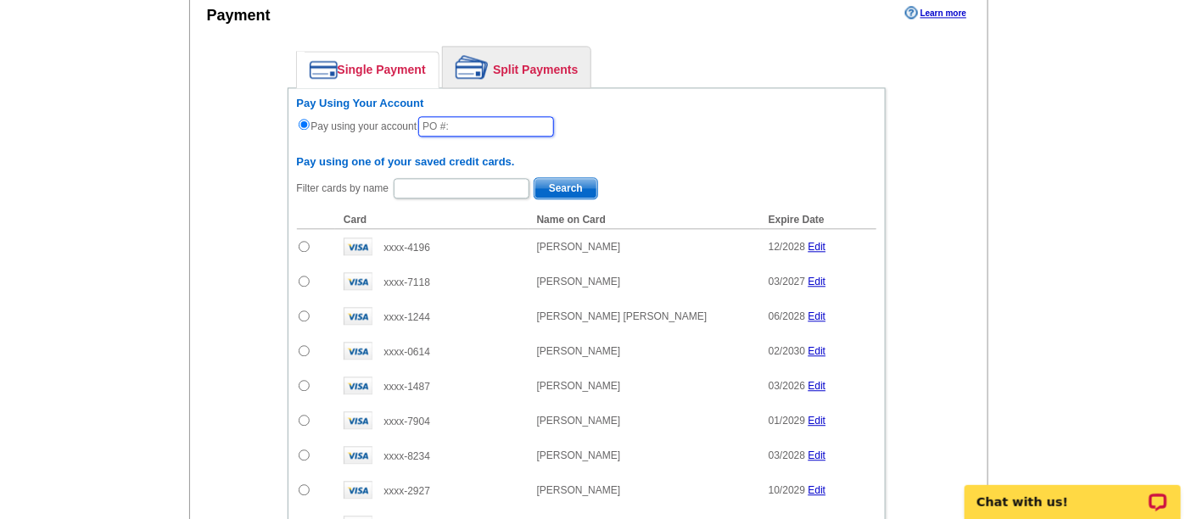
click at [490, 123] on input "text" at bounding box center [486, 126] width 136 height 20
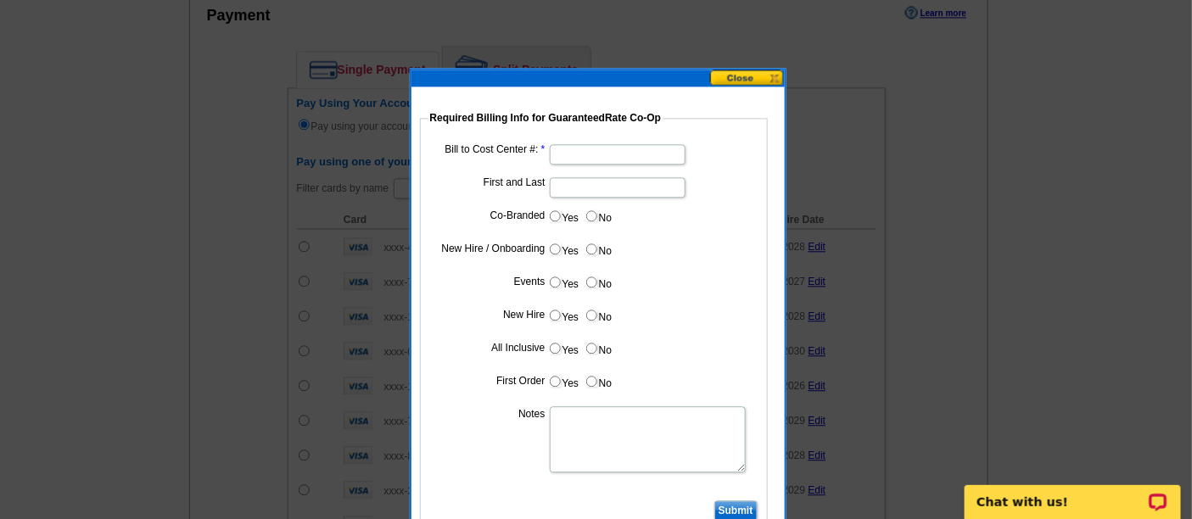
type input "82225_212_AA"
click at [611, 157] on input "Bill to Cost Center #:" at bounding box center [618, 154] width 136 height 20
type input "5048"
click at [596, 185] on input "First and Last" at bounding box center [618, 187] width 136 height 20
type input "[PERSON_NAME]"
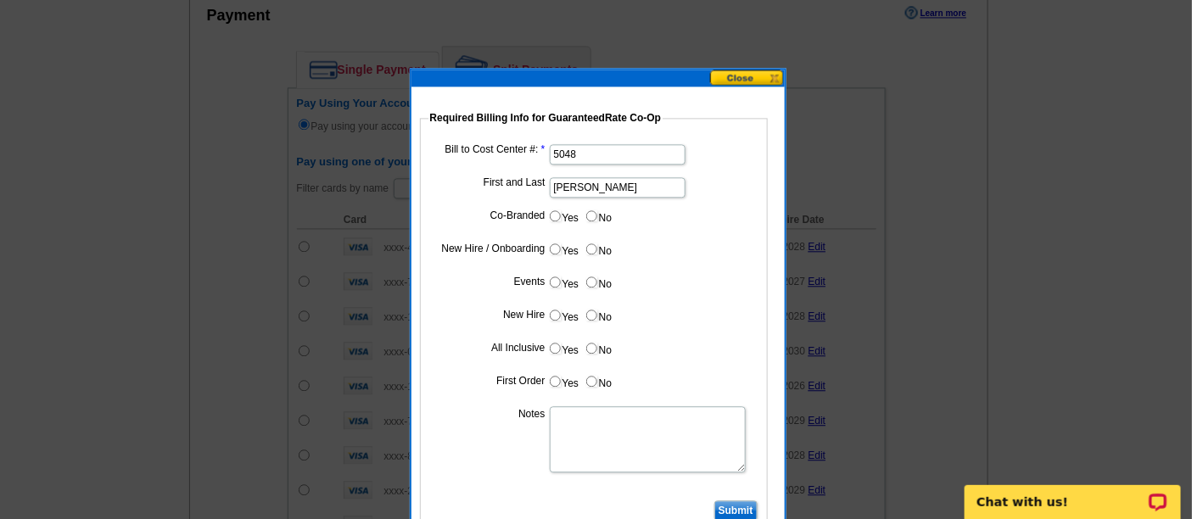
click at [590, 216] on input "No" at bounding box center [591, 215] width 11 height 11
radio input "true"
click at [589, 244] on input "No" at bounding box center [591, 249] width 11 height 11
radio input "true"
click at [592, 277] on input "No" at bounding box center [591, 282] width 11 height 11
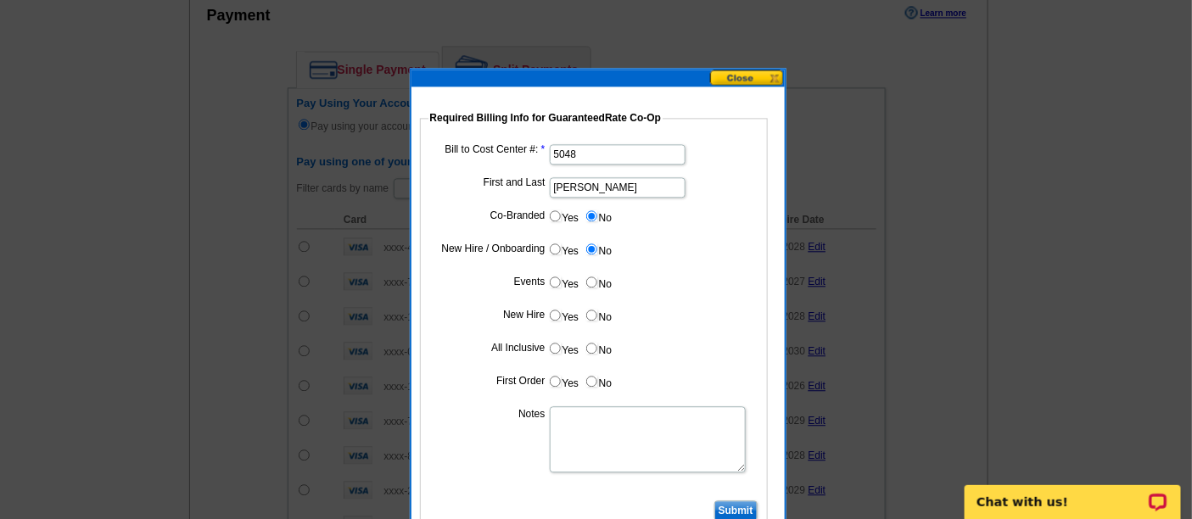
radio input "true"
click at [591, 315] on input "No" at bounding box center [591, 315] width 11 height 11
radio input "true"
click at [591, 349] on input "No" at bounding box center [591, 348] width 11 height 11
radio input "true"
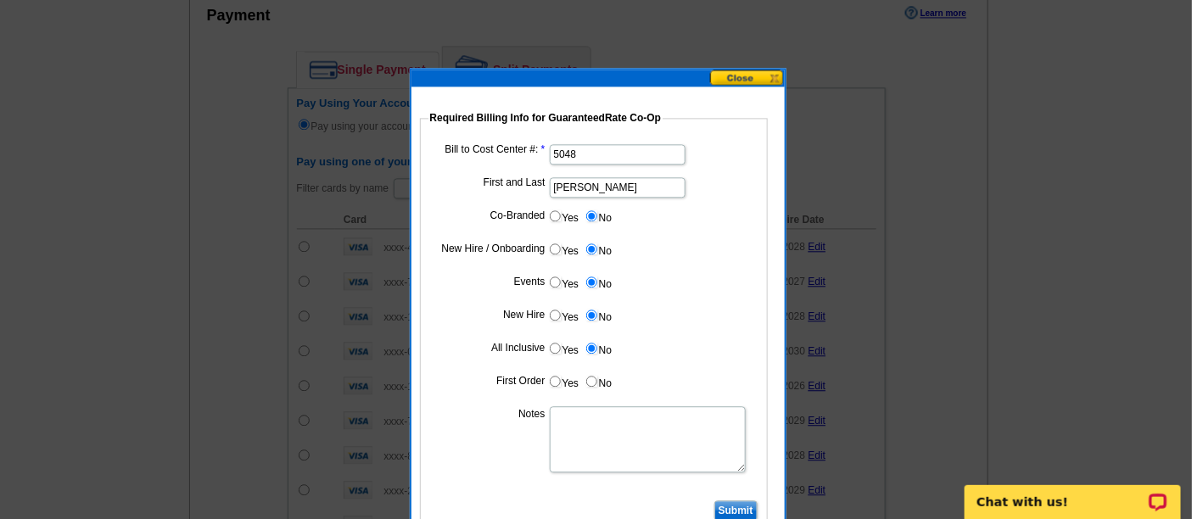
click at [589, 383] on input "No" at bounding box center [591, 381] width 11 height 11
radio input "true"
click at [570, 415] on textarea "Notes" at bounding box center [648, 439] width 196 height 66
type textarea "bill to cost center"
click at [697, 381] on dd "Yes No" at bounding box center [594, 385] width 331 height 26
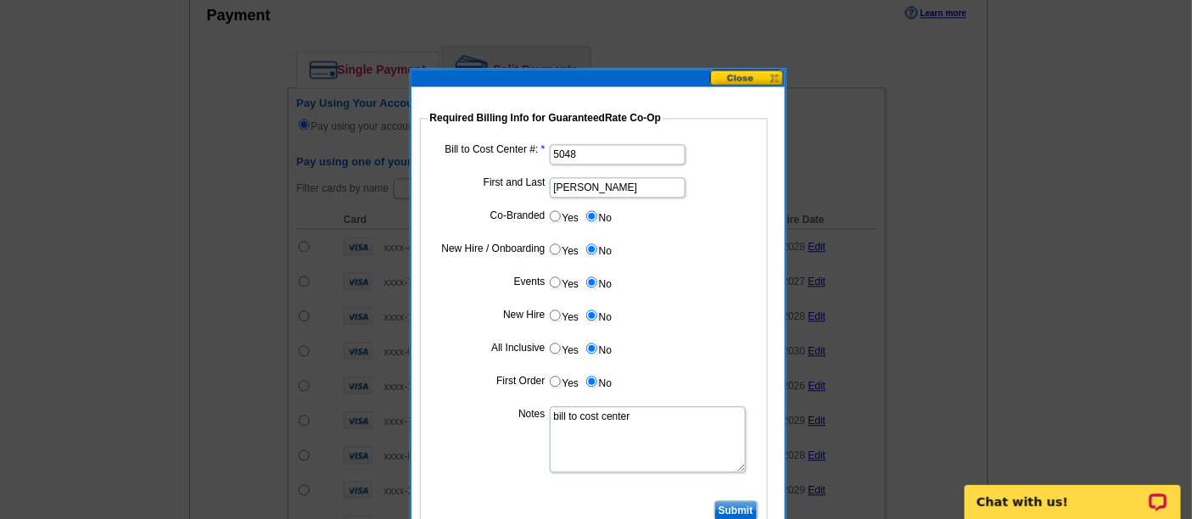
click at [747, 511] on input "Submit" at bounding box center [736, 511] width 43 height 20
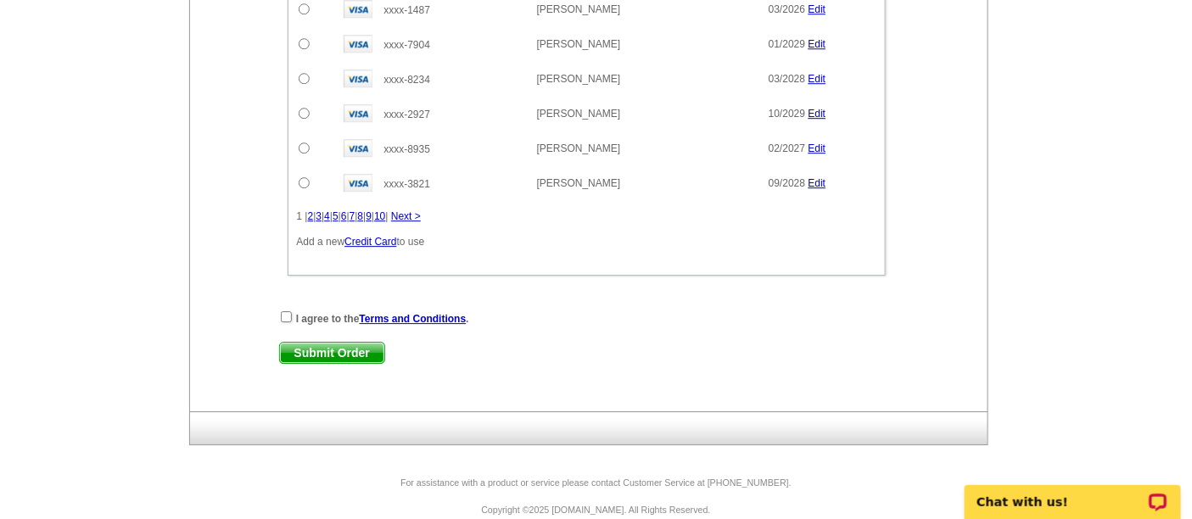
scroll to position [1617, 0]
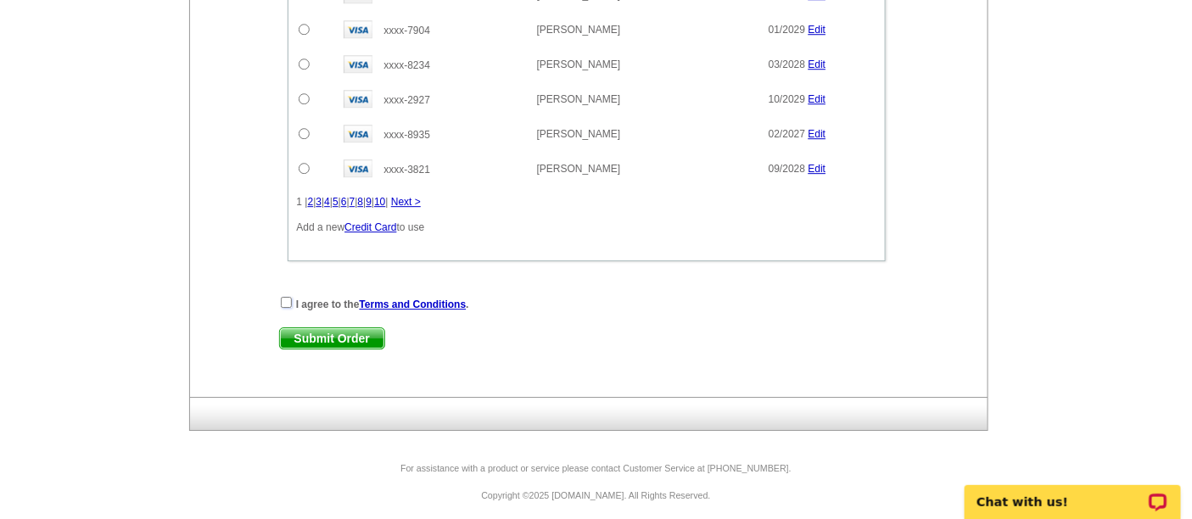
click at [287, 297] on input "checkbox" at bounding box center [286, 302] width 11 height 11
checkbox input "true"
click at [300, 328] on span "Submit Order" at bounding box center [332, 338] width 104 height 20
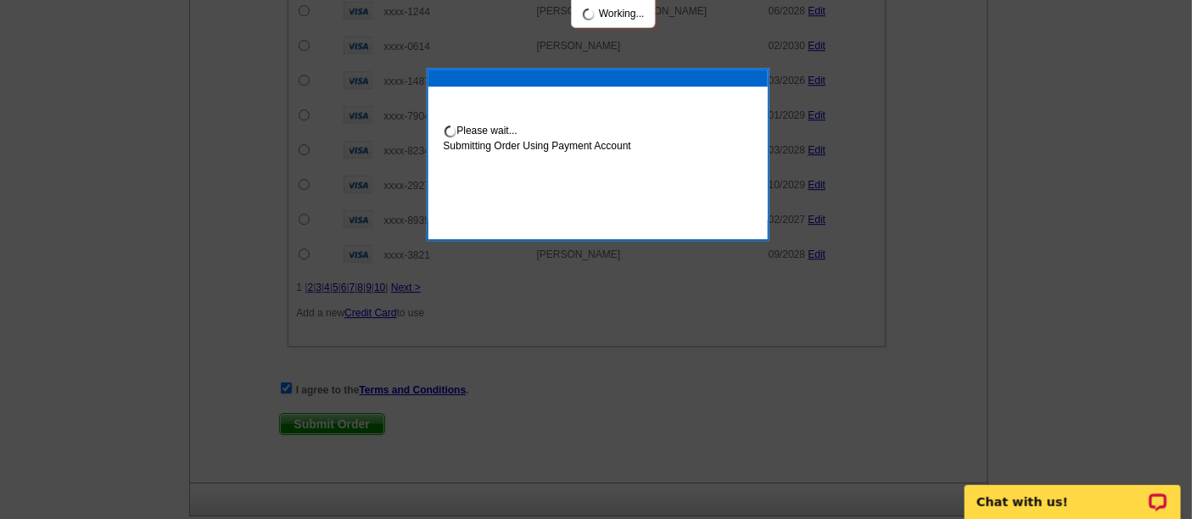
scroll to position [1702, 0]
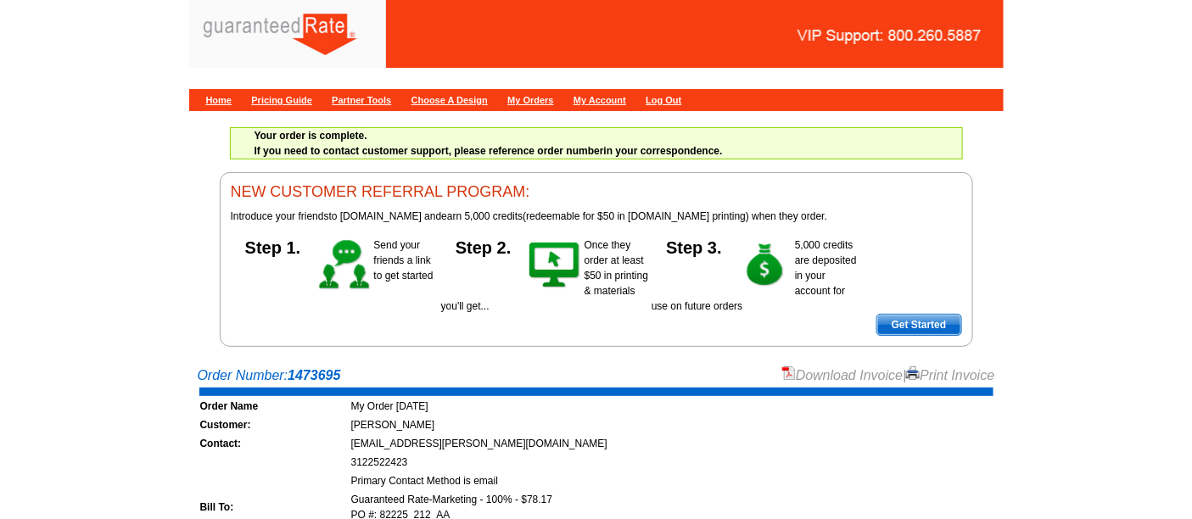
click at [836, 372] on link "Download Invoice" at bounding box center [842, 375] width 120 height 14
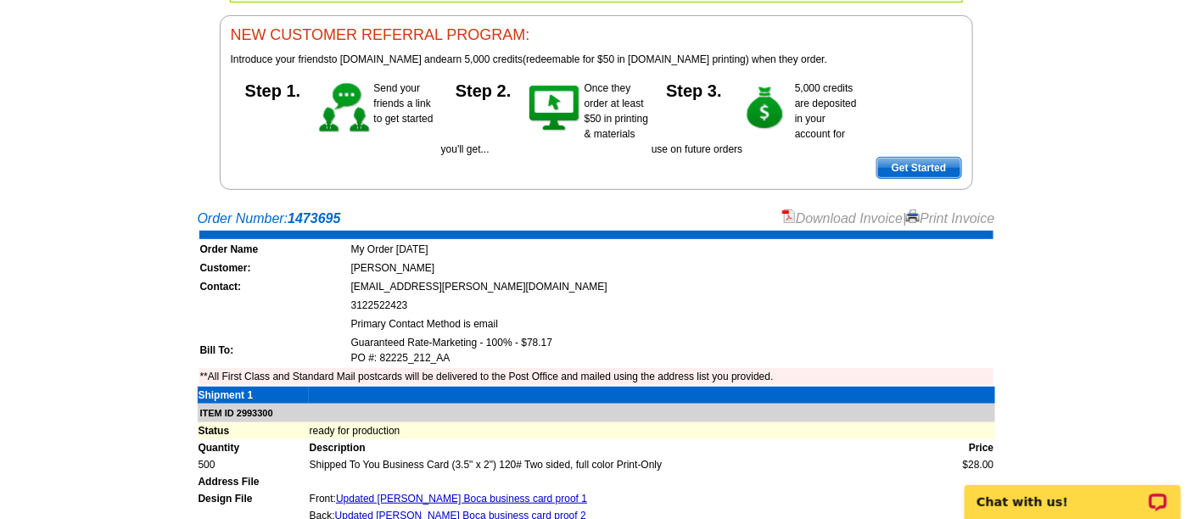
scroll to position [154, 0]
